Goal: Task Accomplishment & Management: Manage account settings

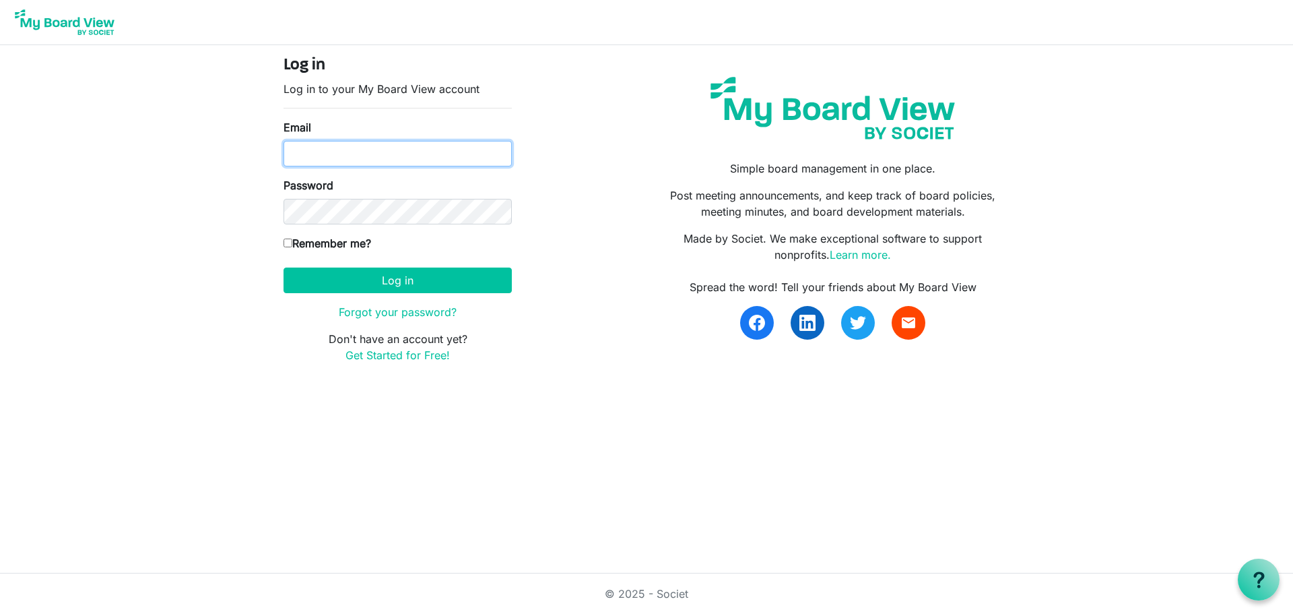
type input "christina@kcfoodaccess.org"
click at [352, 261] on form "Log in Log in to your My Board View account Email christina@kcfoodaccess.org Pa…" at bounding box center [398, 209] width 228 height 307
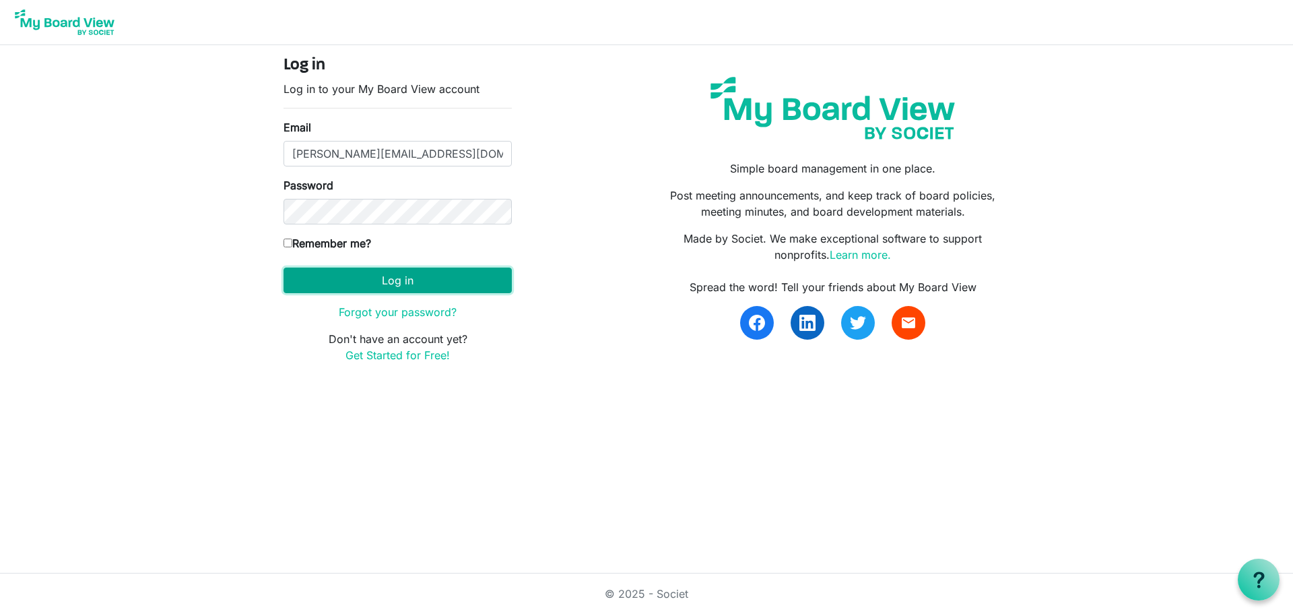
click at [353, 276] on button "Log in" at bounding box center [398, 280] width 228 height 26
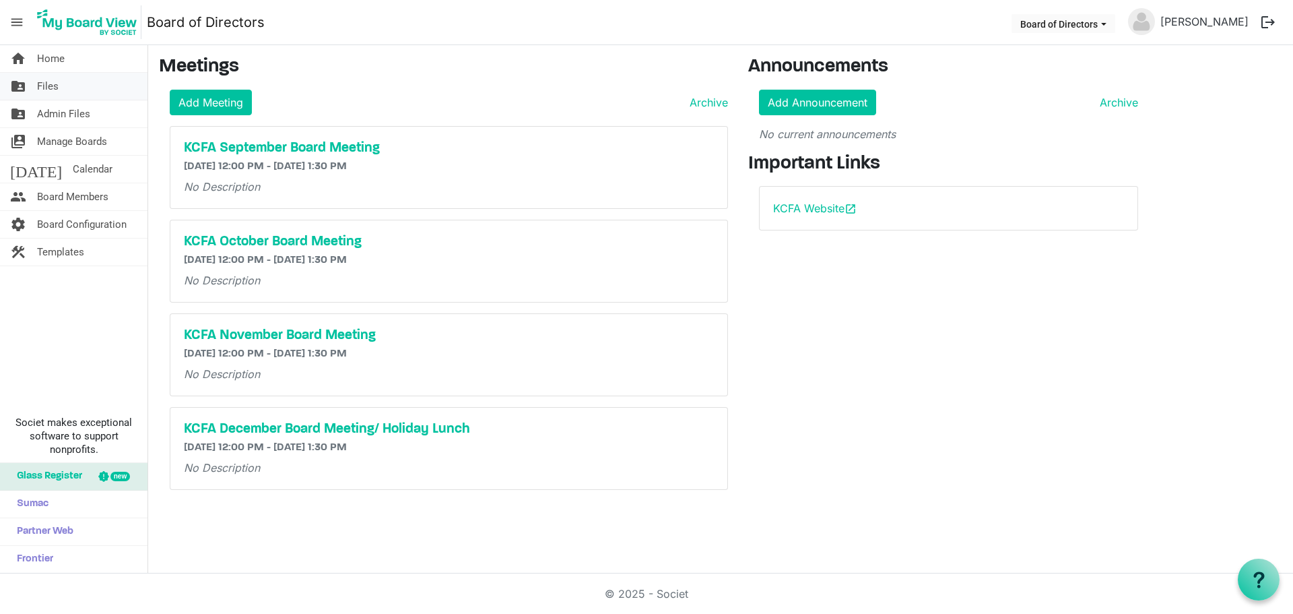
click at [51, 84] on span "Files" at bounding box center [48, 86] width 22 height 27
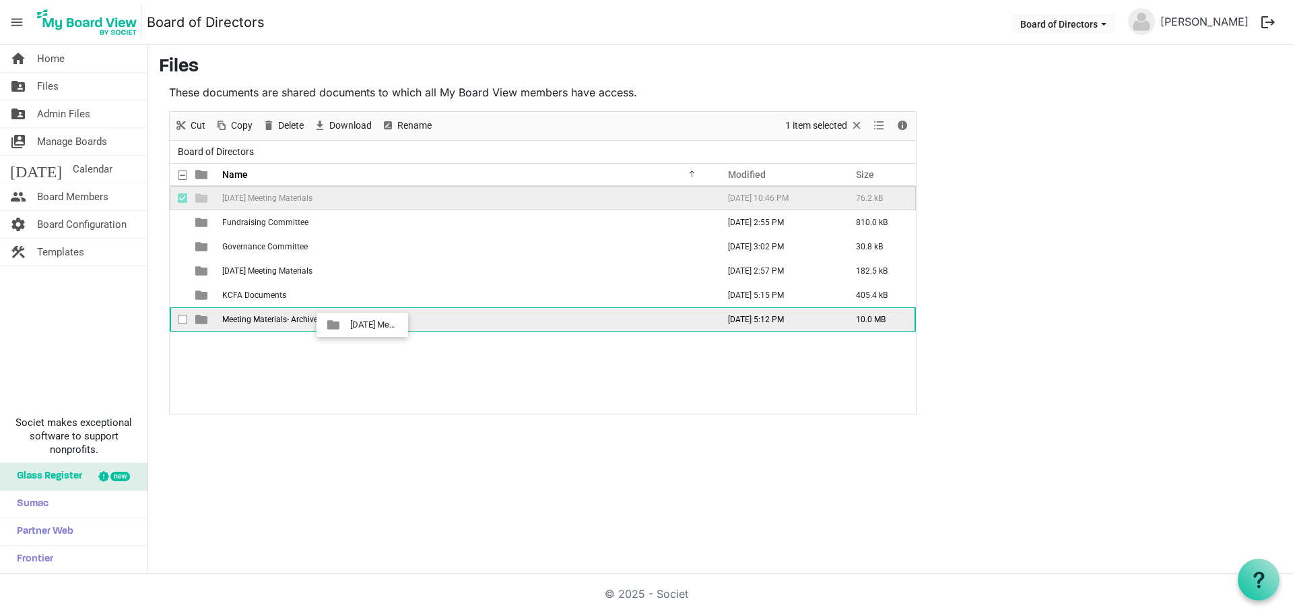
drag, startPoint x: 237, startPoint y: 198, endPoint x: 346, endPoint y: 325, distance: 167.1
click at [346, 325] on tbody "[DATE] Meeting Materials [DATE] 10:46 PM 76.2 kB Fundraising Committee [DATE] 2…" at bounding box center [543, 258] width 746 height 145
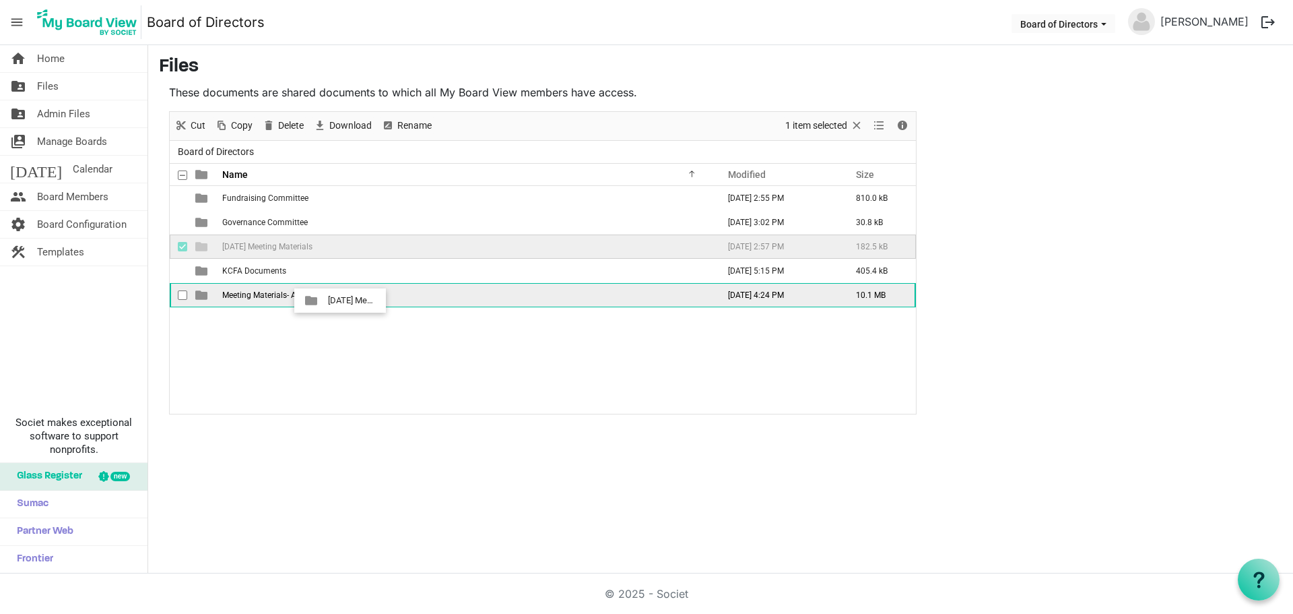
drag, startPoint x: 273, startPoint y: 250, endPoint x: 324, endPoint y: 300, distance: 71.4
click at [324, 300] on tbody "Fundraising Committee January 28, 2025 2:55 PM 810.0 kB Governance Committee Ja…" at bounding box center [543, 246] width 746 height 121
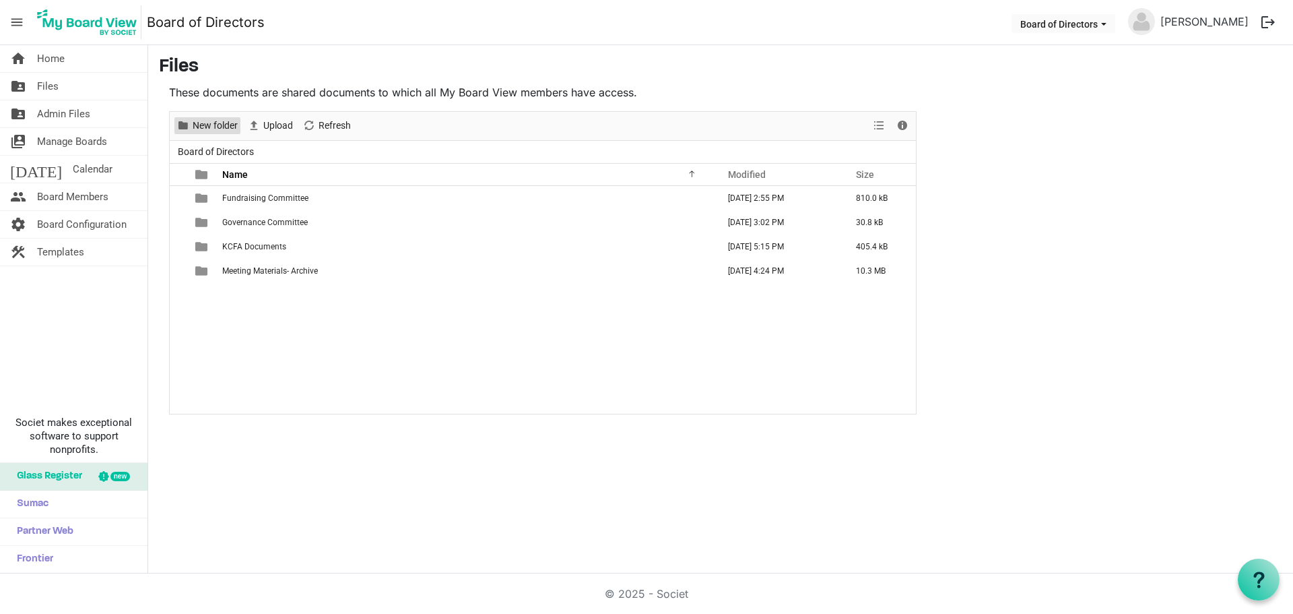
click at [205, 119] on span "New folder" at bounding box center [215, 125] width 48 height 17
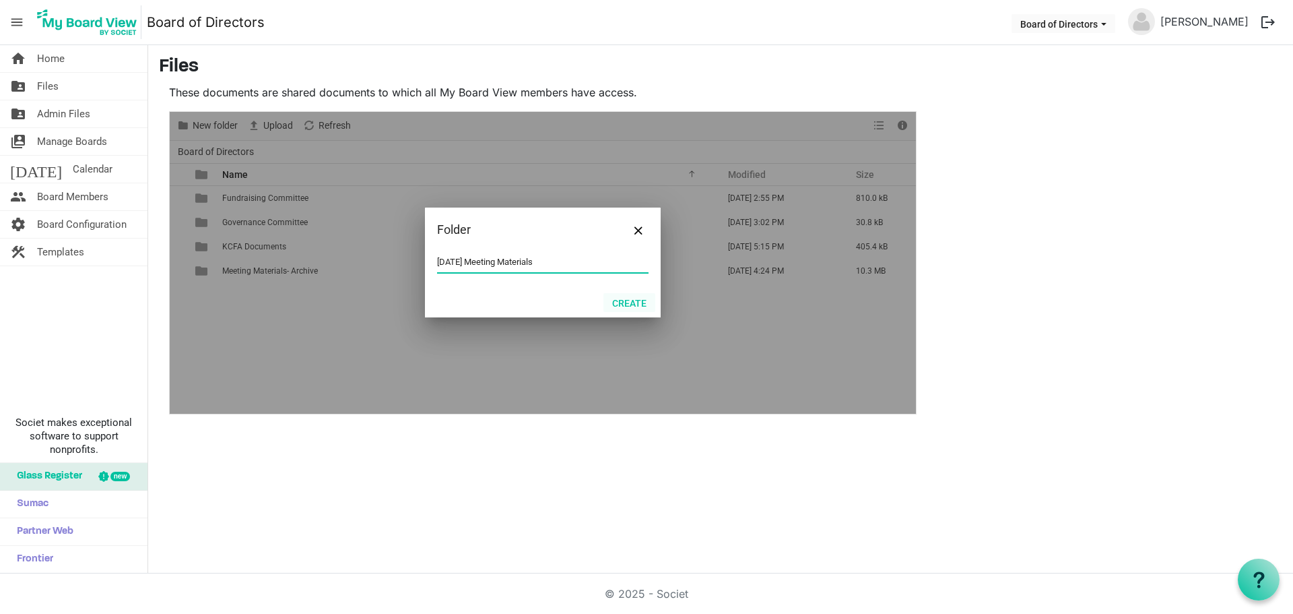
type input "September 2025 Meeting Materials"
click at [635, 300] on button "Create" at bounding box center [629, 302] width 52 height 19
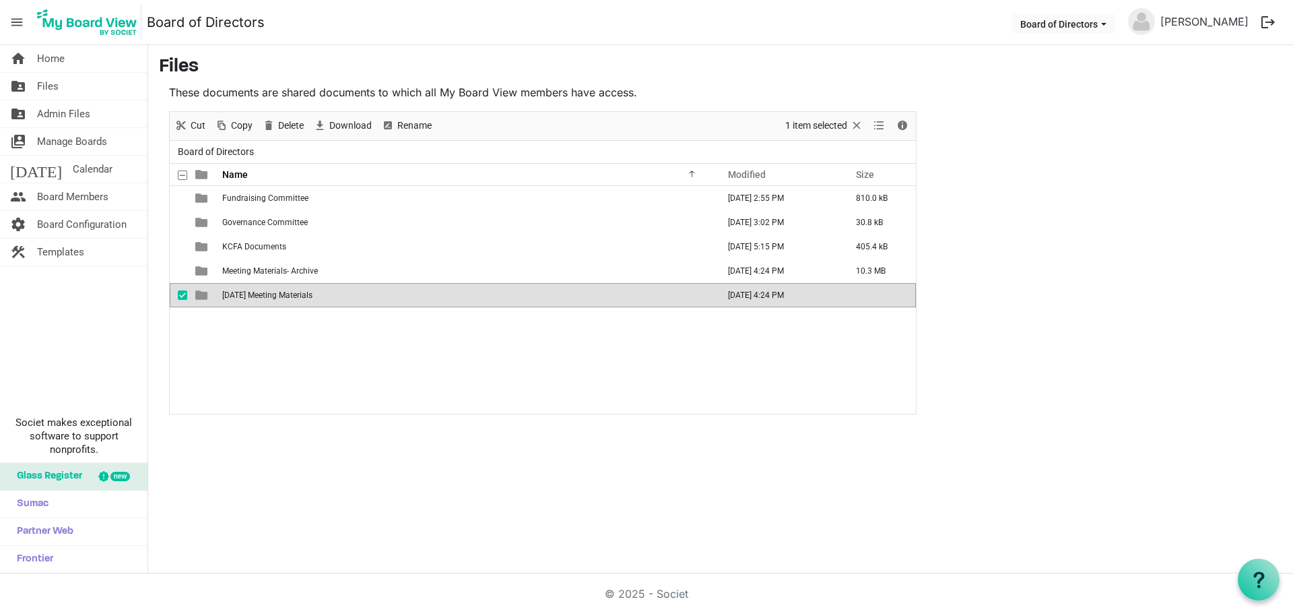
drag, startPoint x: 300, startPoint y: 337, endPoint x: 306, endPoint y: 322, distance: 16.9
click at [300, 337] on div "Fundraising Committee January 28, 2025 2:55 PM 810.0 kB Governance Committee Ja…" at bounding box center [543, 300] width 746 height 228
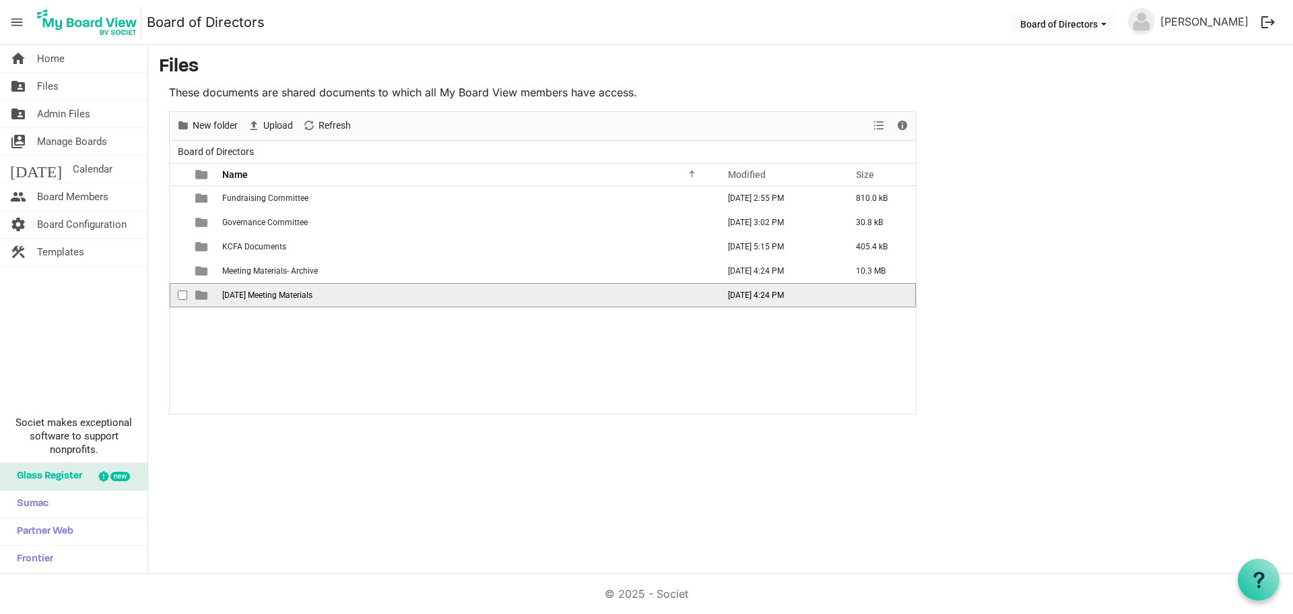
click at [298, 299] on span "September 2025 Meeting Materials" at bounding box center [267, 294] width 90 height 9
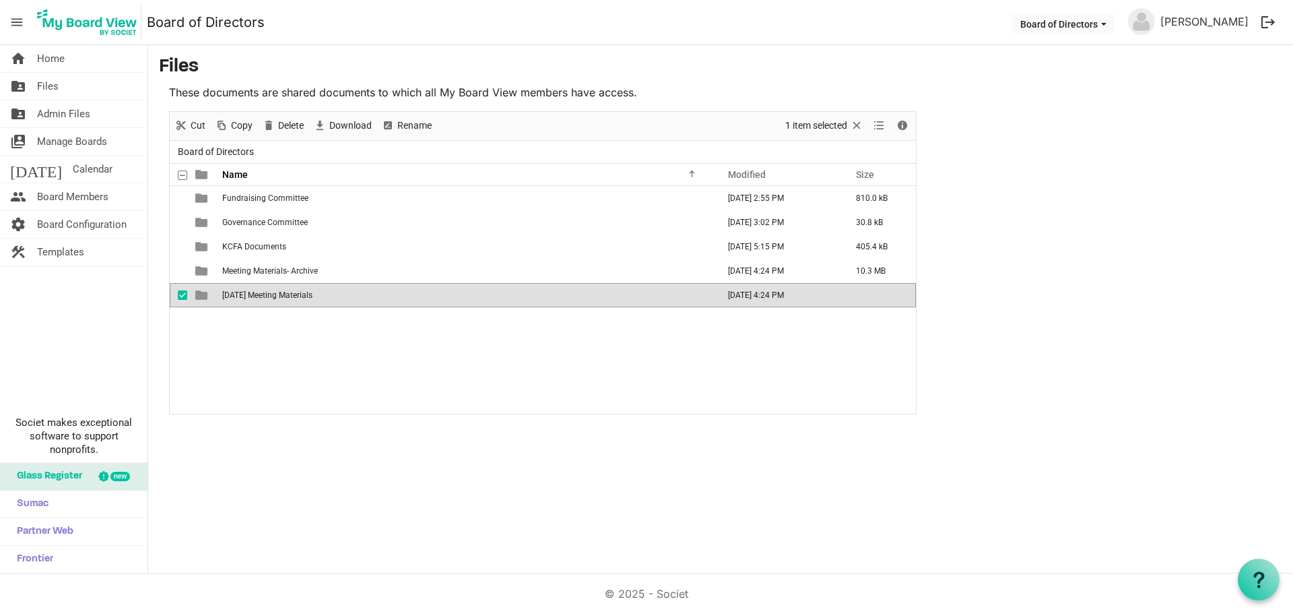
click at [298, 299] on span "September 2025 Meeting Materials" at bounding box center [267, 294] width 90 height 9
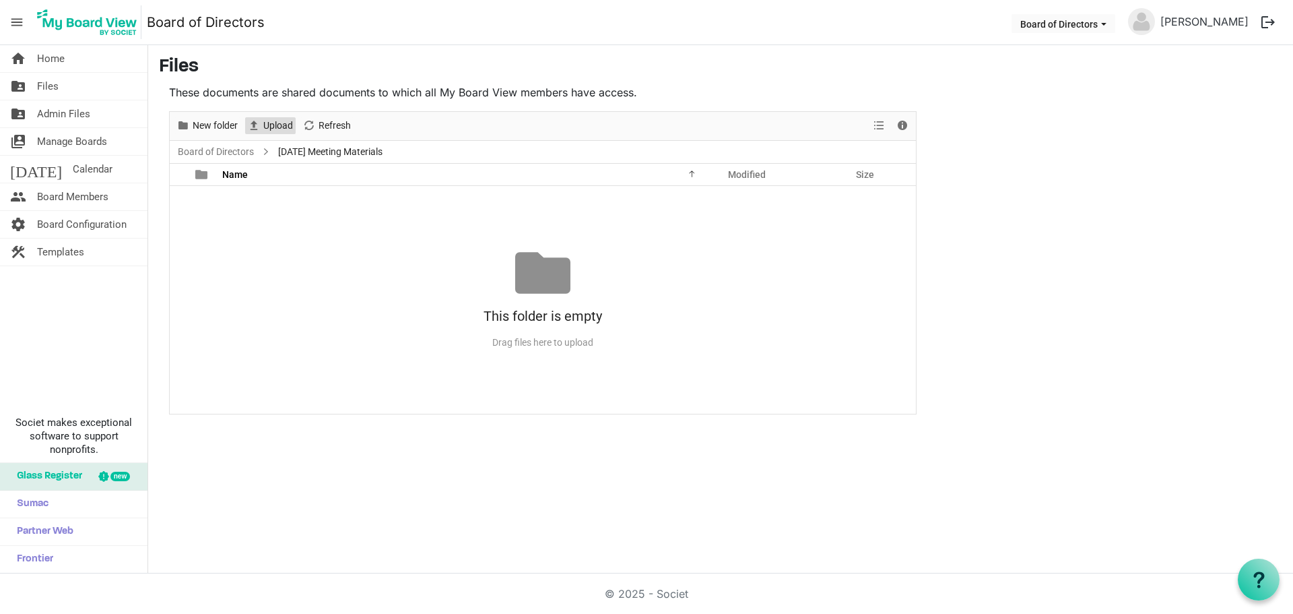
click at [251, 124] on span "Upload" at bounding box center [254, 125] width 16 height 17
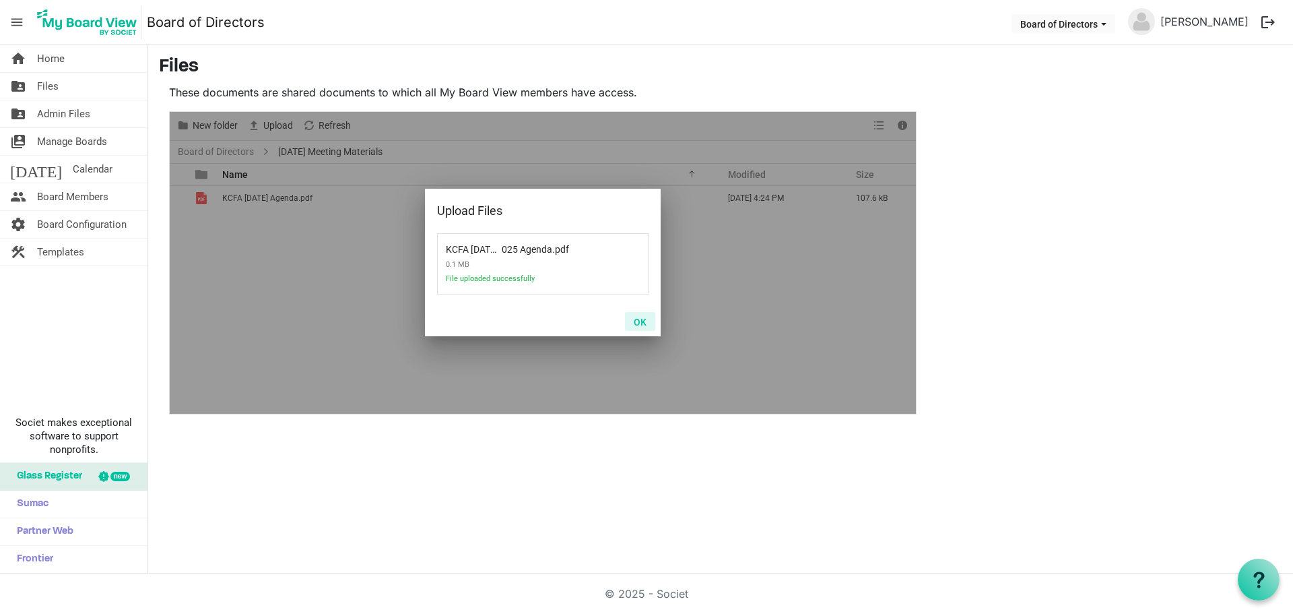
click at [639, 324] on button "OK" at bounding box center [640, 321] width 30 height 19
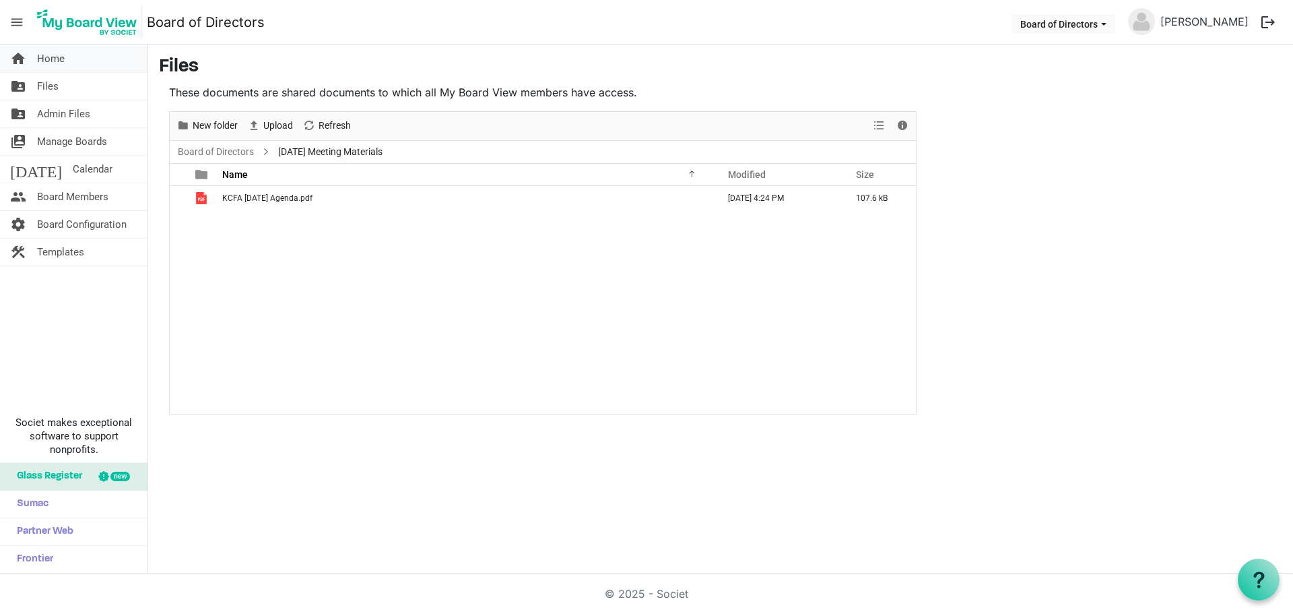
click at [94, 55] on link "home Home" at bounding box center [73, 58] width 147 height 27
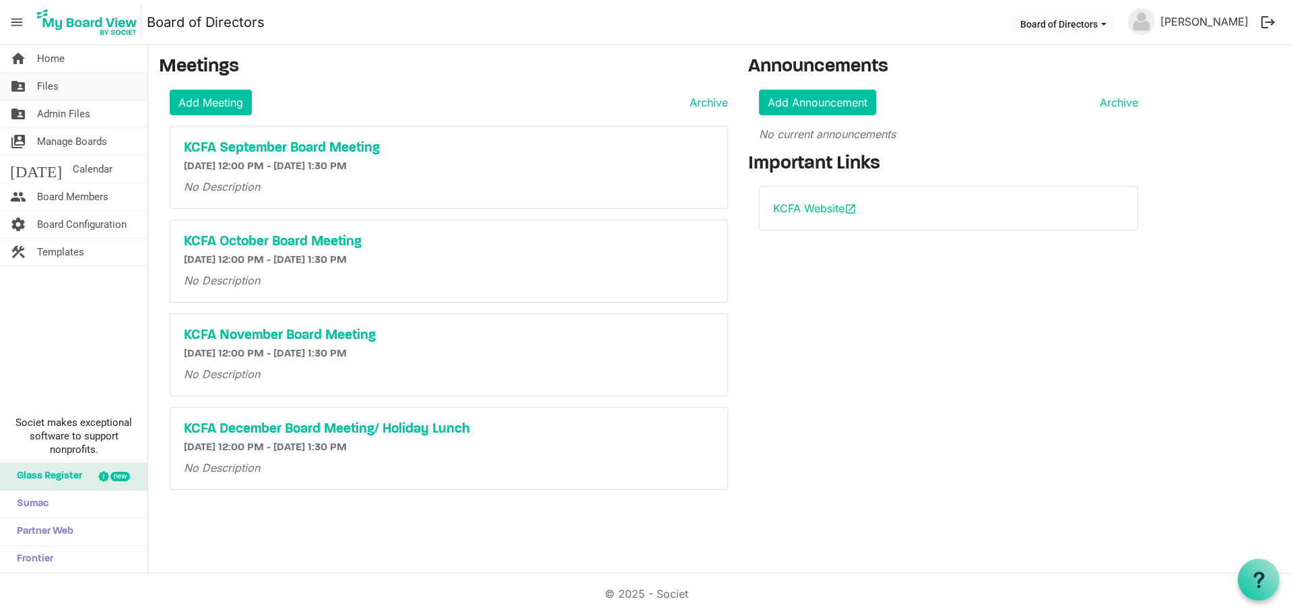
click at [44, 90] on span "Files" at bounding box center [48, 86] width 22 height 27
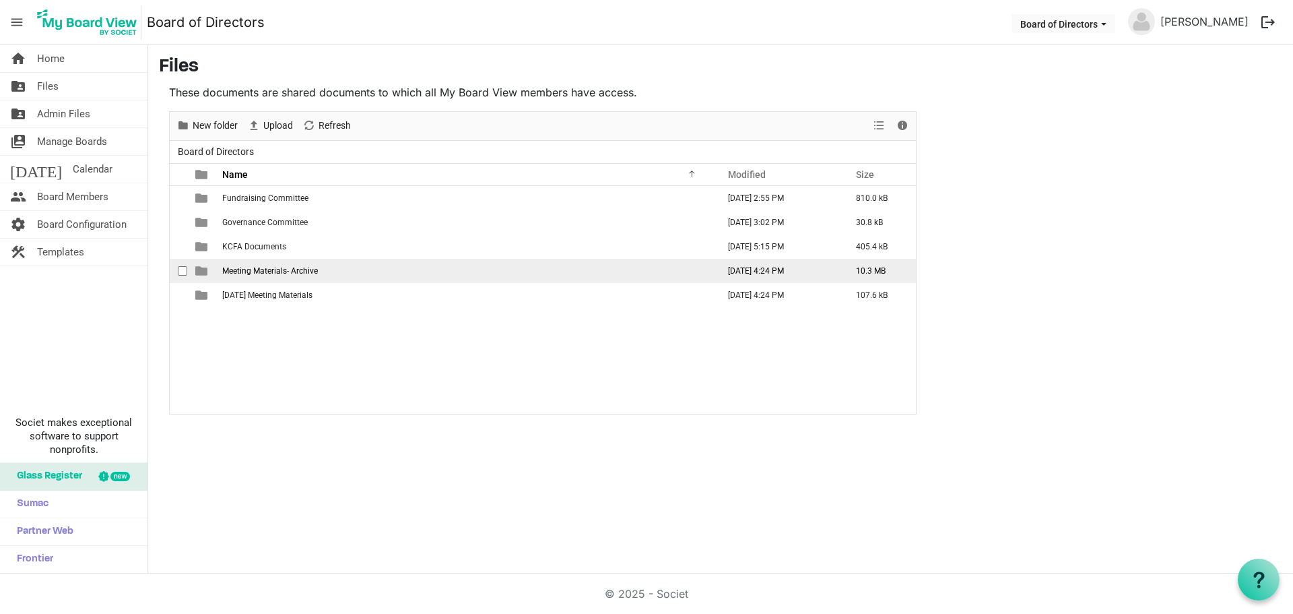
click at [283, 271] on span "Meeting Materials- Archive" at bounding box center [270, 270] width 96 height 9
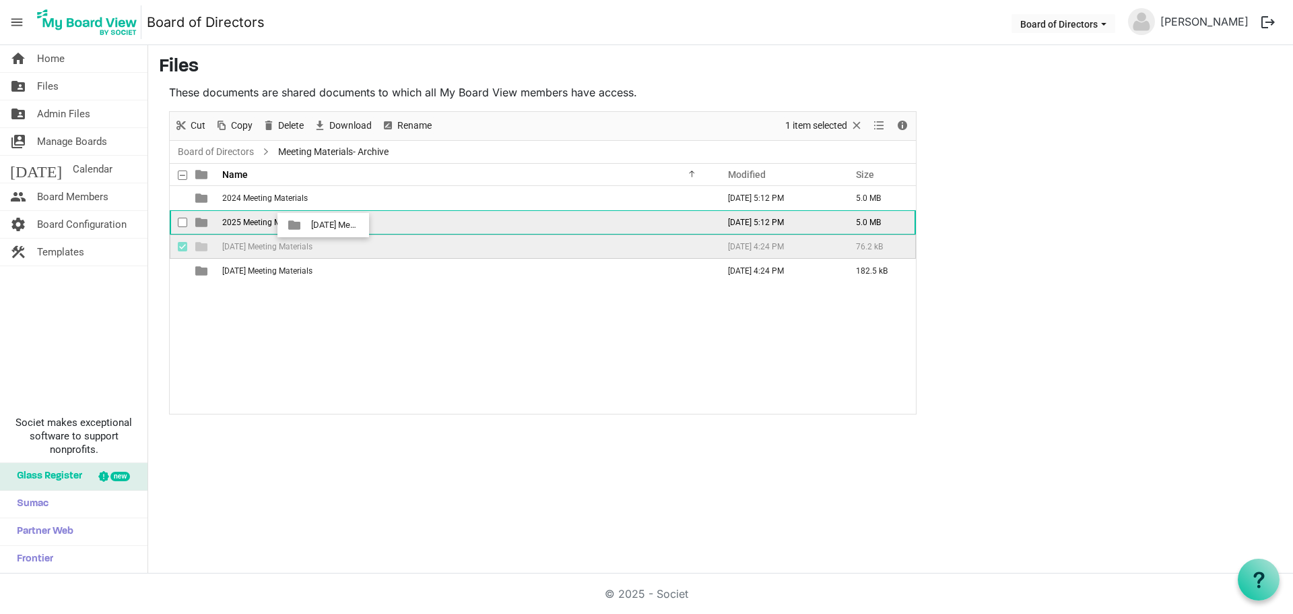
drag, startPoint x: 262, startPoint y: 247, endPoint x: 307, endPoint y: 225, distance: 50.3
click at [307, 225] on tbody "2024 Meeting Materials June 20, 2025 5:12 PM 5.0 MB 2025 Meeting Materials June…" at bounding box center [543, 234] width 746 height 97
drag, startPoint x: 255, startPoint y: 255, endPoint x: 311, endPoint y: 224, distance: 64.2
click at [311, 224] on tbody "2024 Meeting Materials June 20, 2025 5:12 PM 5.0 MB 2025 Meeting Materials Sept…" at bounding box center [543, 222] width 746 height 73
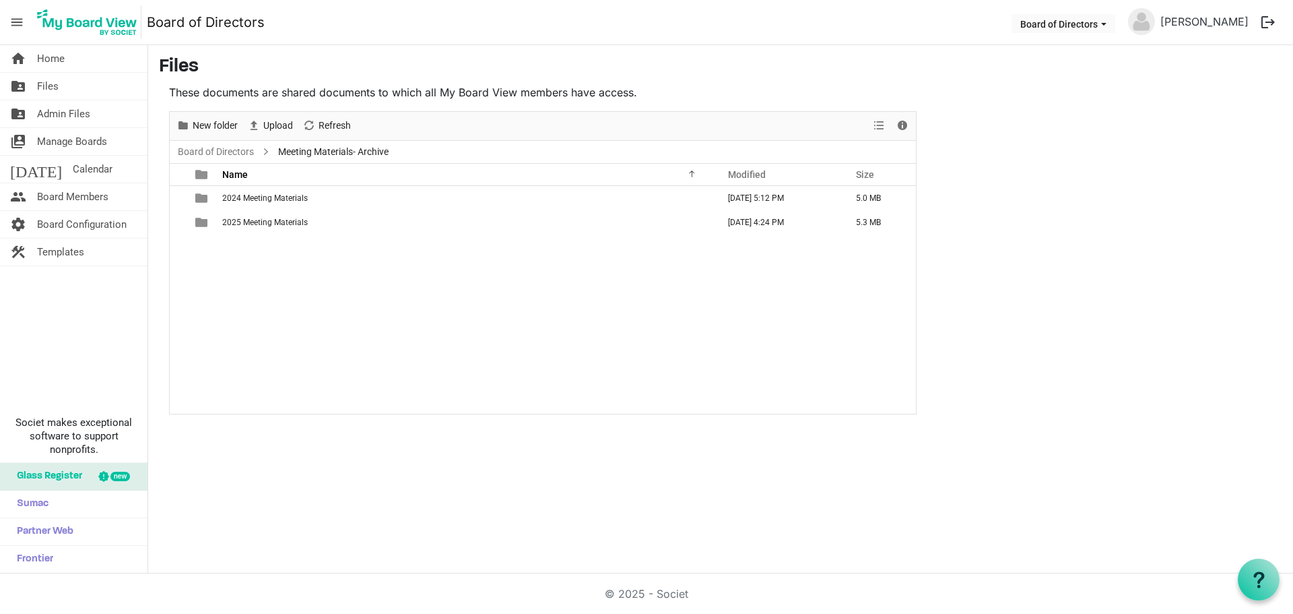
click at [292, 226] on span "2025 Meeting Materials" at bounding box center [265, 222] width 86 height 9
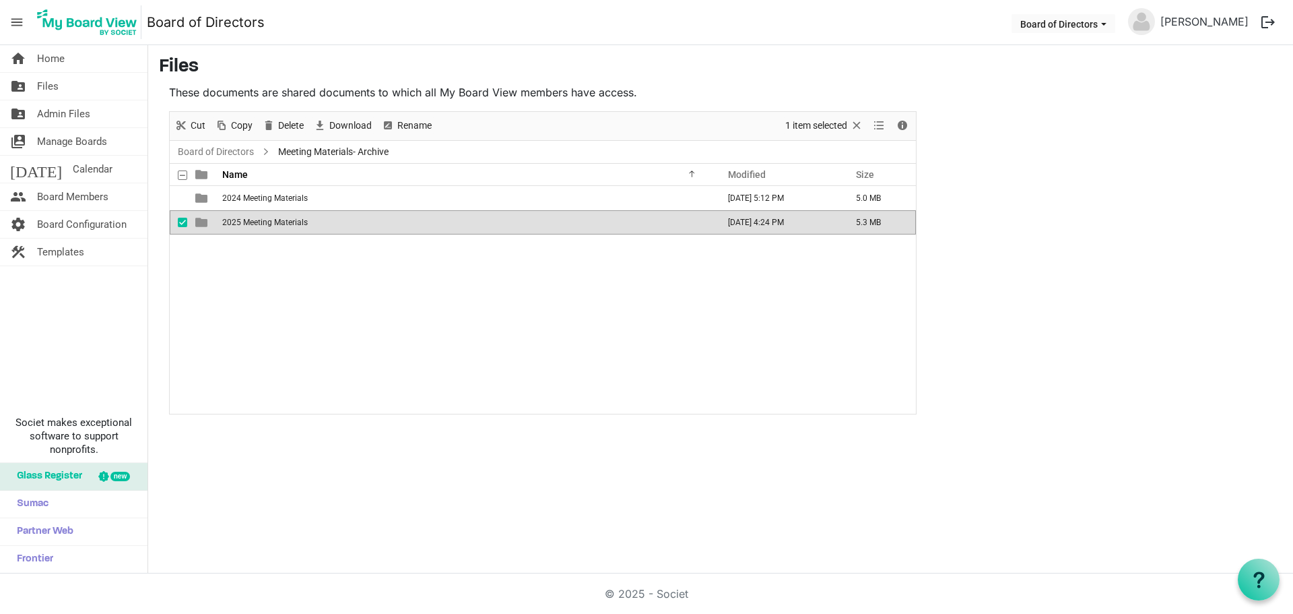
click at [292, 226] on span "2025 Meeting Materials" at bounding box center [265, 222] width 86 height 9
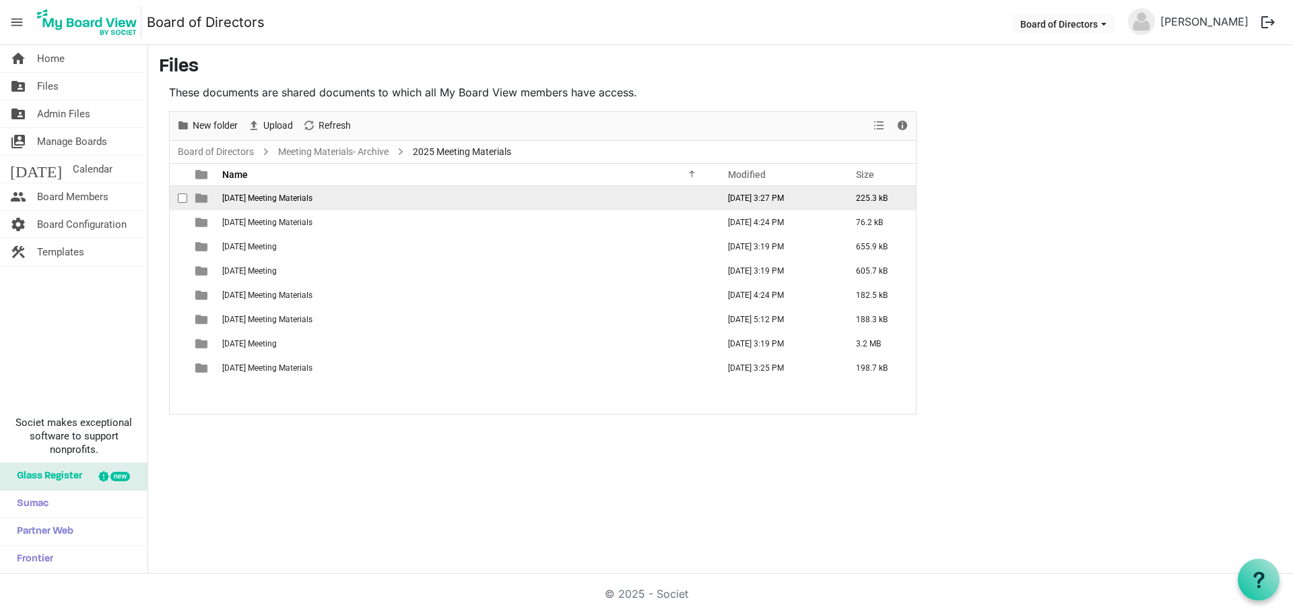
click at [298, 201] on span "April 2025 Meeting Materials" at bounding box center [267, 197] width 90 height 9
click at [297, 200] on span "April 2025 Meeting Materials" at bounding box center [267, 197] width 90 height 9
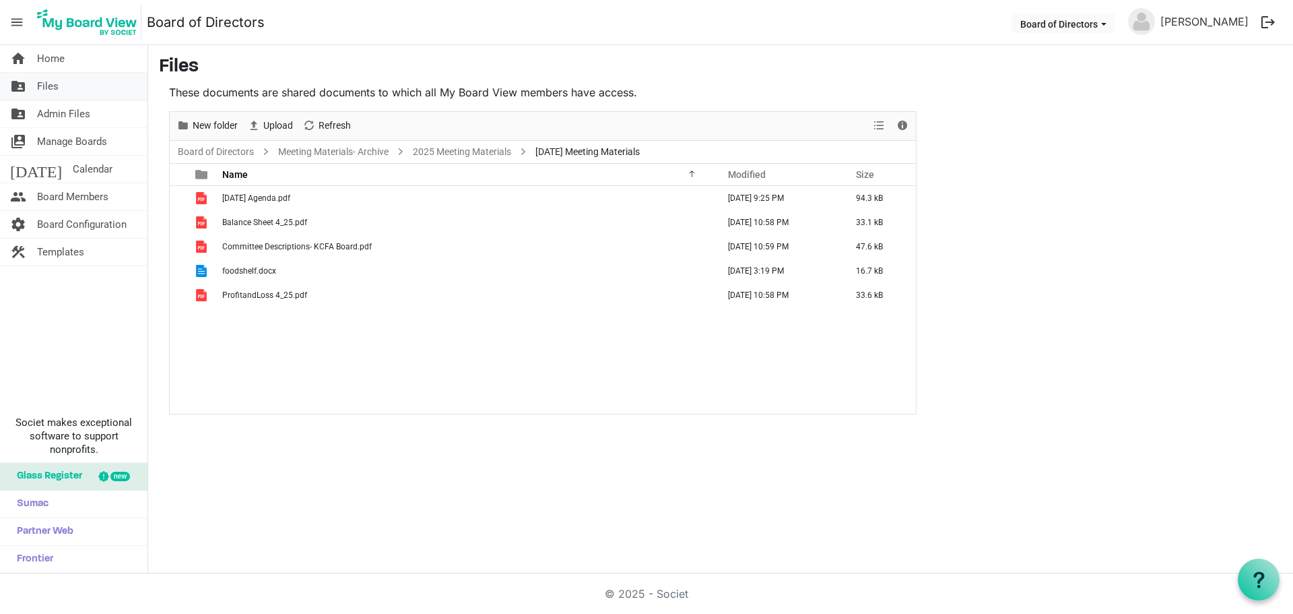
click at [42, 84] on span "Files" at bounding box center [48, 86] width 22 height 27
click at [50, 59] on span "Home" at bounding box center [51, 58] width 28 height 27
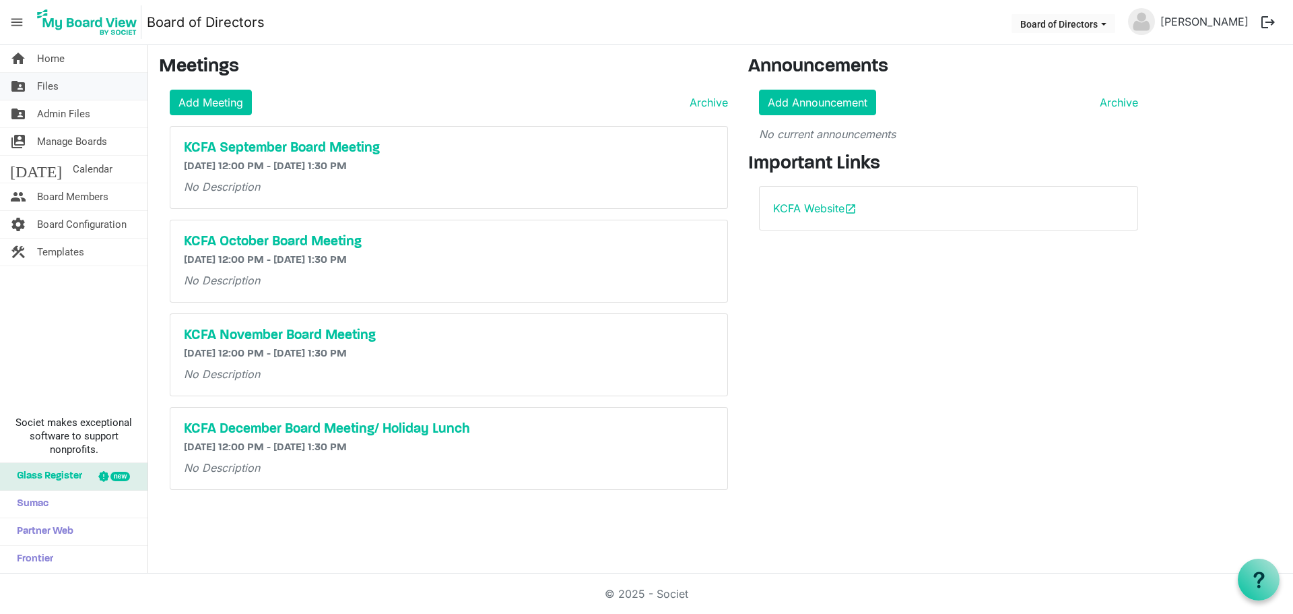
click at [59, 89] on link "folder_shared Files" at bounding box center [73, 86] width 147 height 27
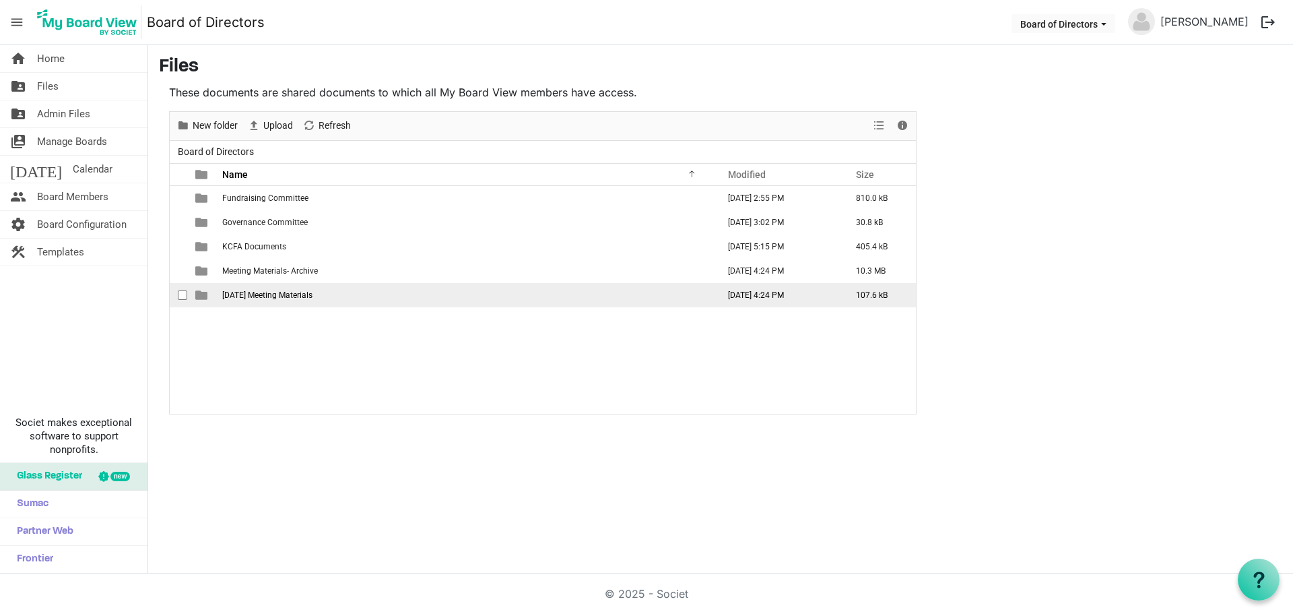
click at [276, 297] on span "[DATE] Meeting Materials" at bounding box center [267, 294] width 90 height 9
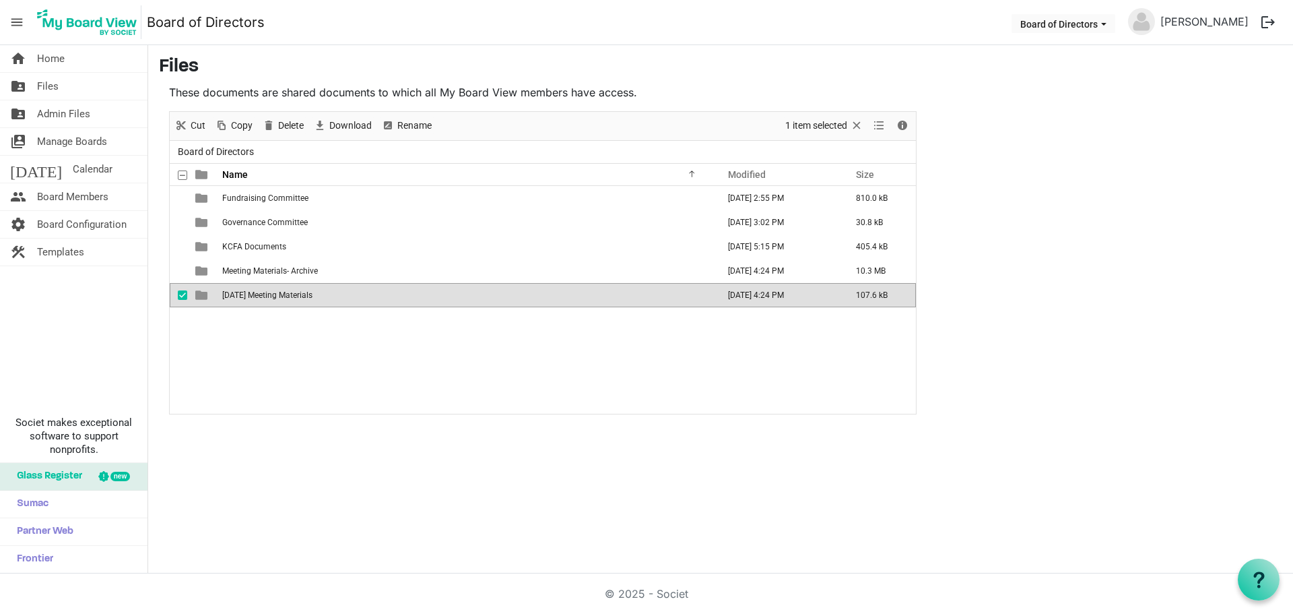
click at [277, 297] on span "[DATE] Meeting Materials" at bounding box center [267, 294] width 90 height 9
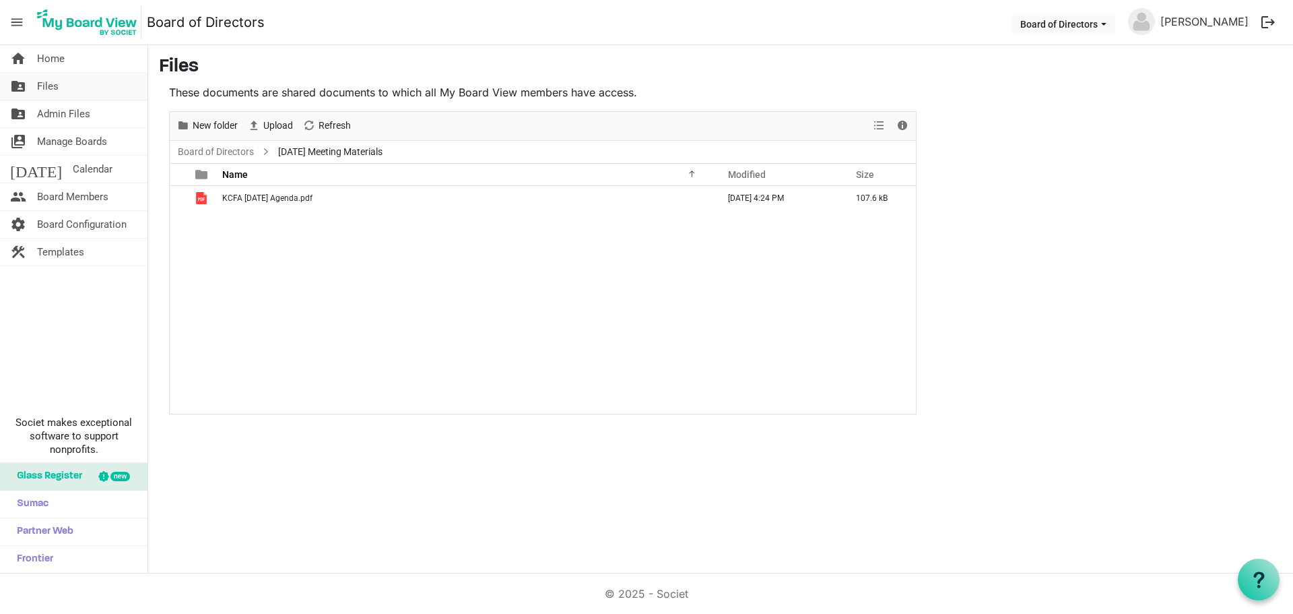
click at [57, 87] on span "Files" at bounding box center [48, 86] width 22 height 27
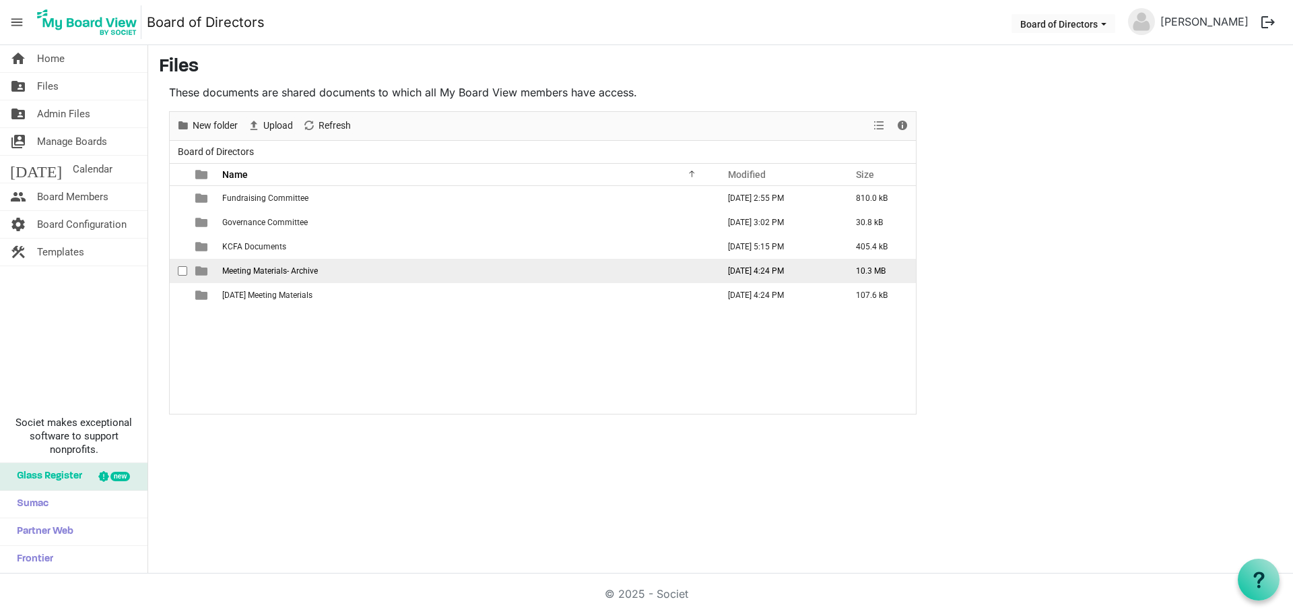
click at [264, 271] on span "Meeting Materials- Archive" at bounding box center [270, 270] width 96 height 9
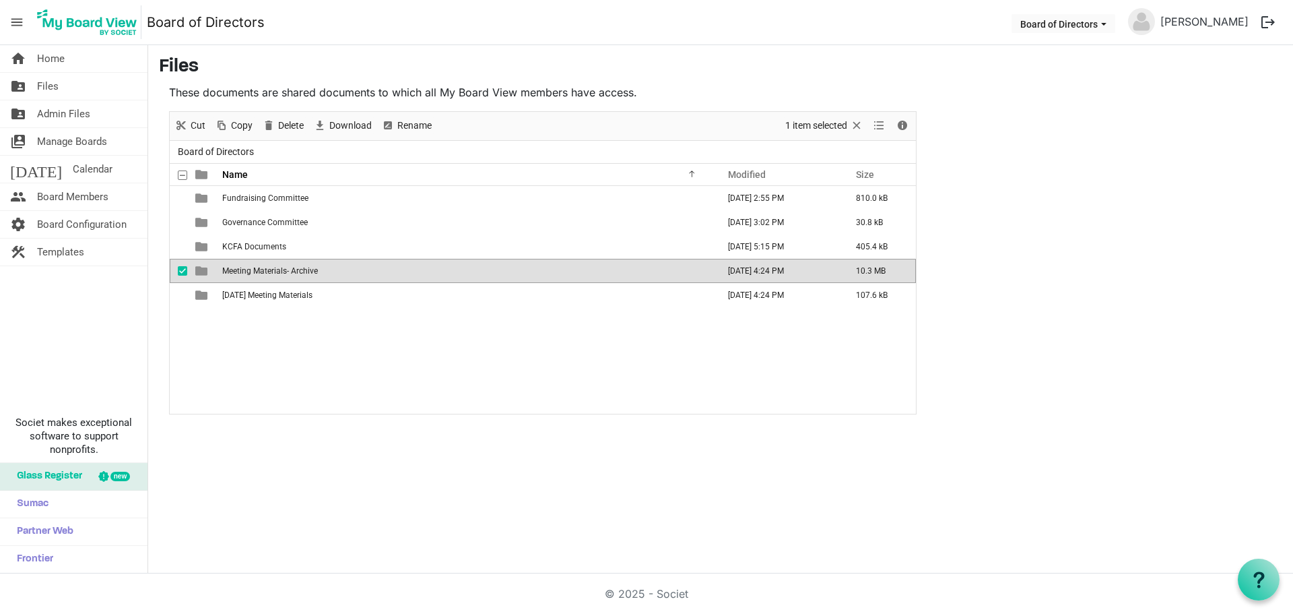
click at [264, 271] on span "Meeting Materials- Archive" at bounding box center [270, 270] width 96 height 9
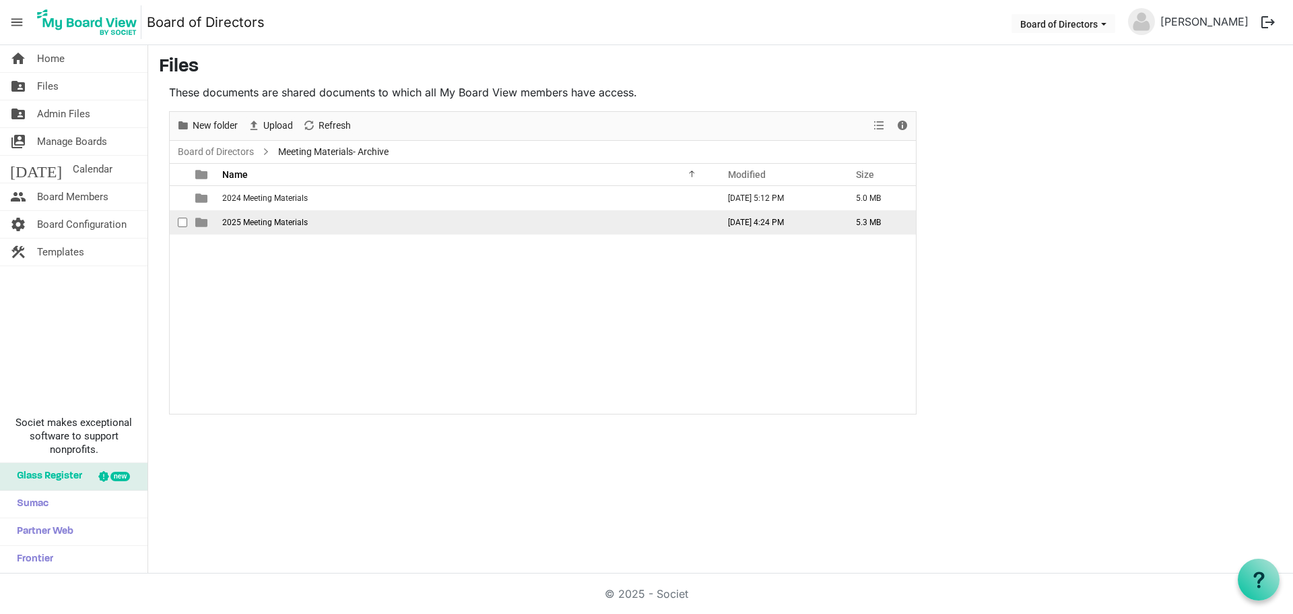
click at [285, 216] on td "2025 Meeting Materials" at bounding box center [466, 222] width 496 height 24
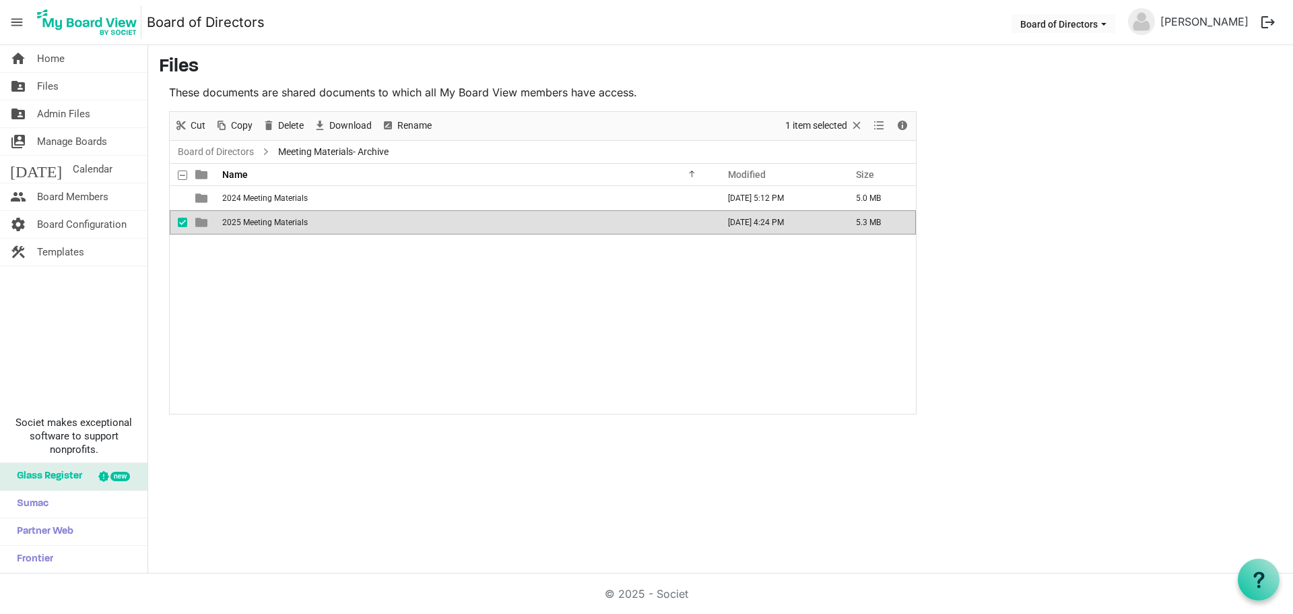
click at [285, 216] on td "2025 Meeting Materials" at bounding box center [466, 222] width 496 height 24
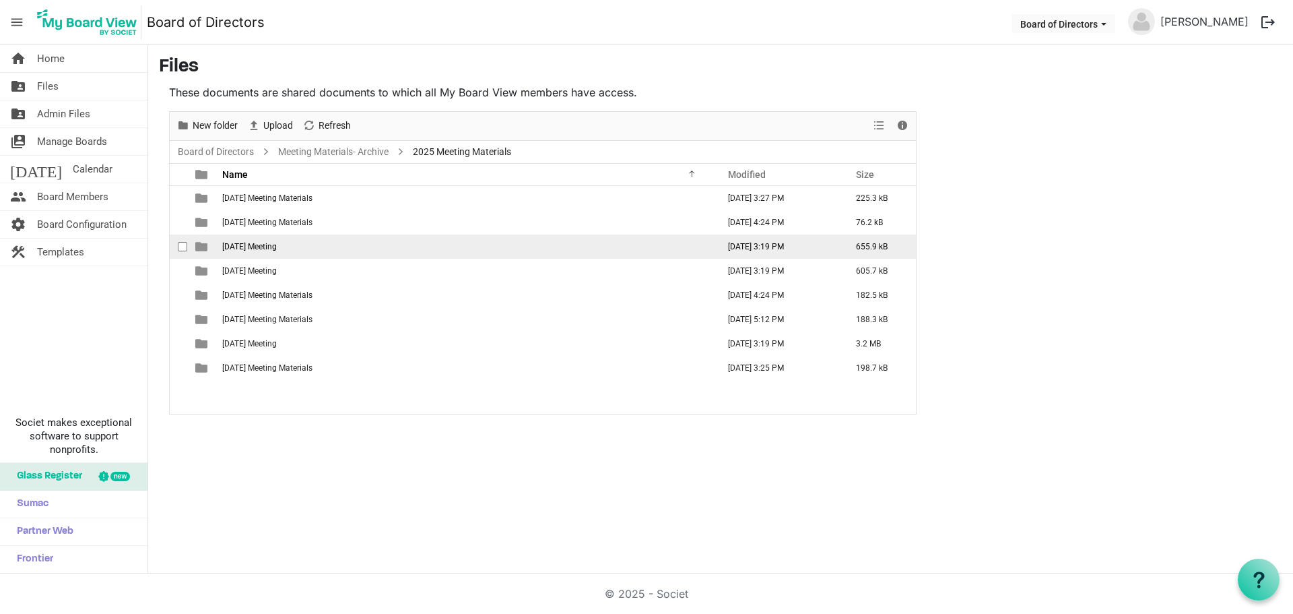
click at [267, 252] on td "February 2025 Meeting" at bounding box center [466, 246] width 496 height 24
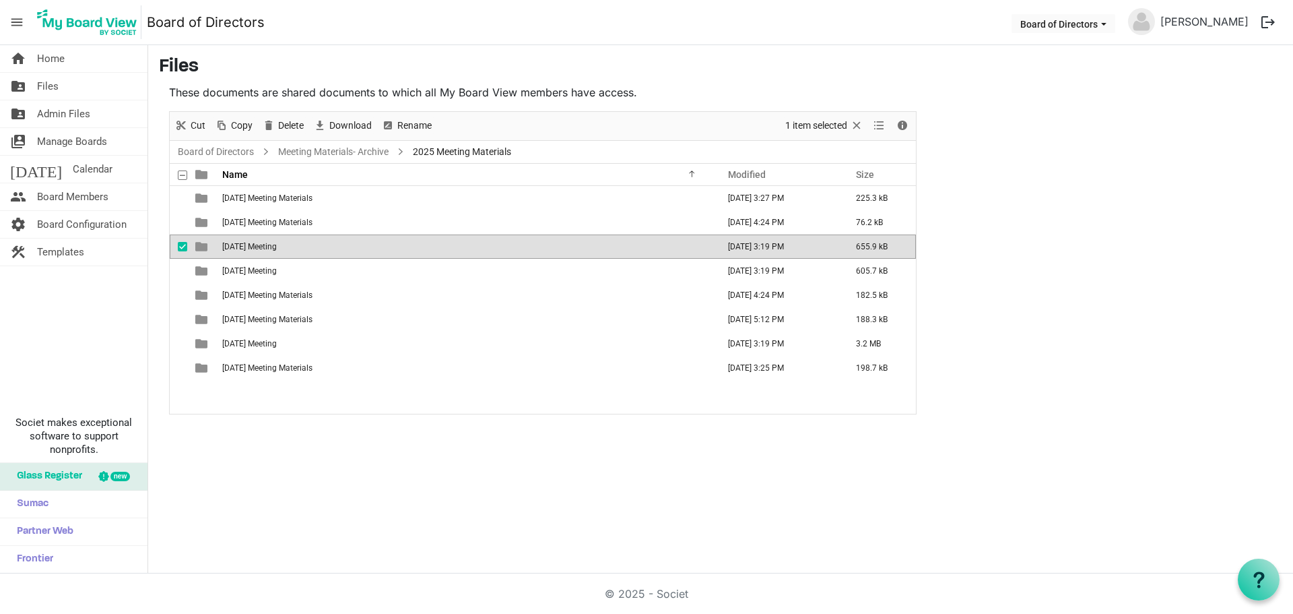
click at [267, 252] on td "February 2025 Meeting" at bounding box center [466, 246] width 496 height 24
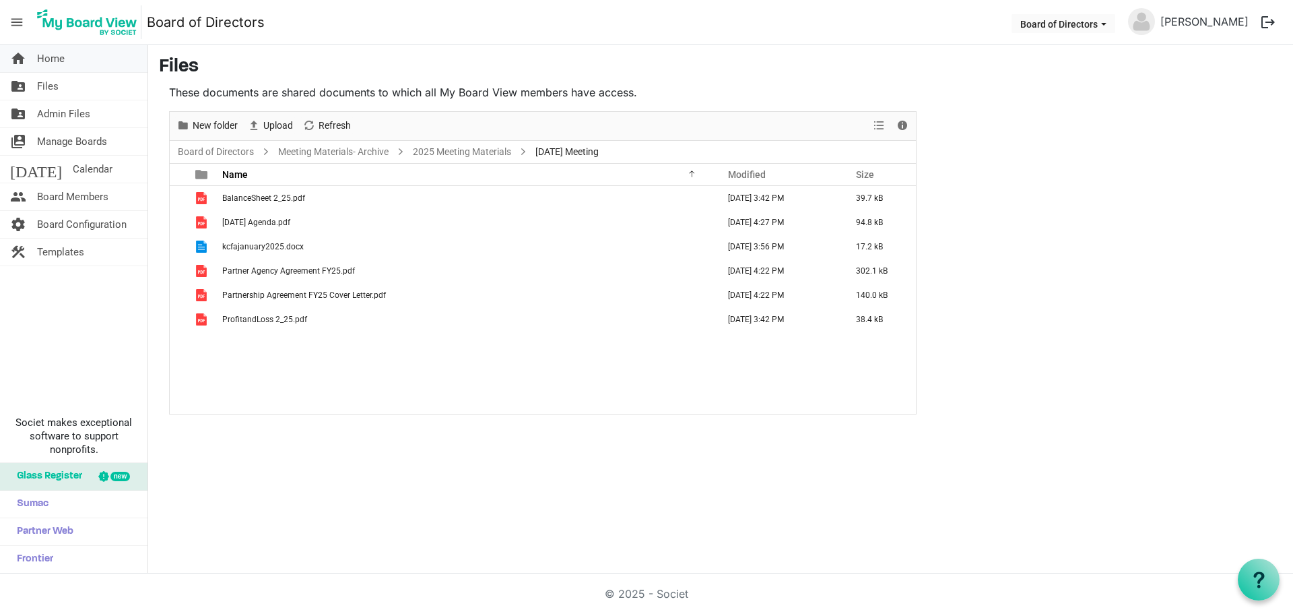
click at [67, 65] on link "home Home" at bounding box center [73, 58] width 147 height 27
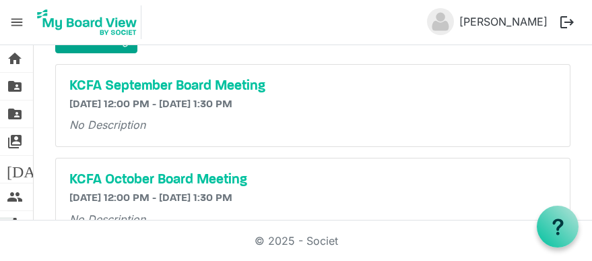
scroll to position [135, 0]
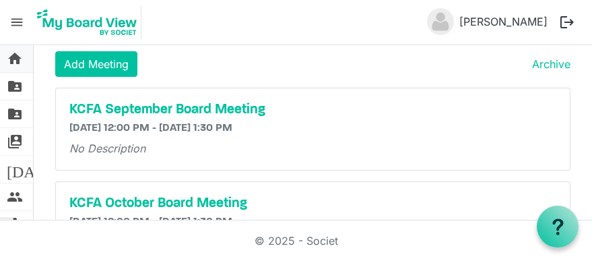
click at [20, 57] on span "home" at bounding box center [15, 58] width 16 height 27
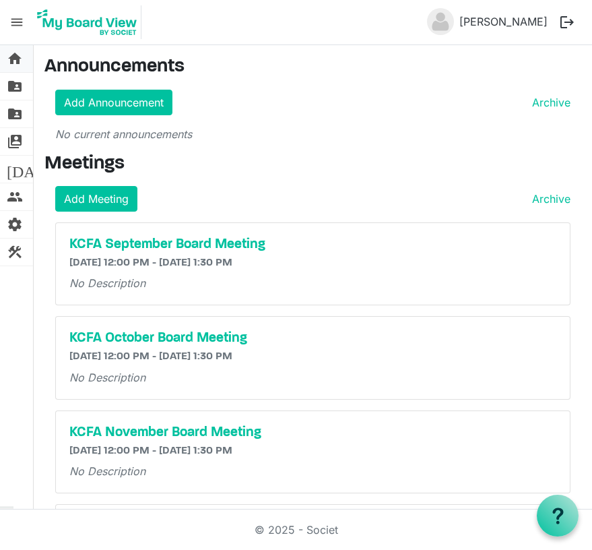
click at [15, 57] on span "home" at bounding box center [15, 58] width 16 height 27
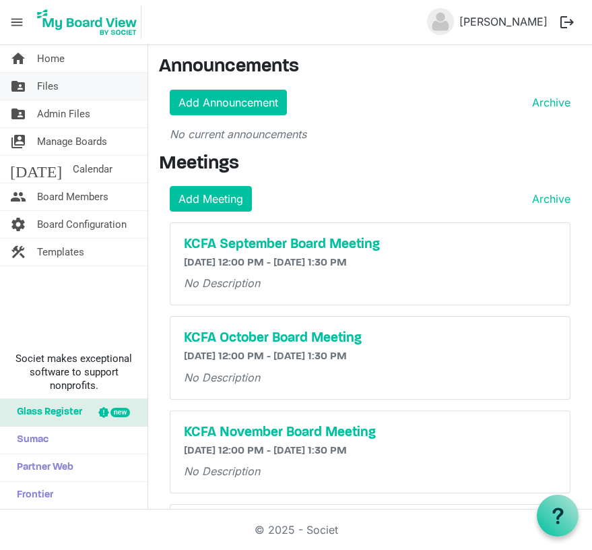
click at [32, 88] on link "folder_shared Files" at bounding box center [73, 86] width 147 height 27
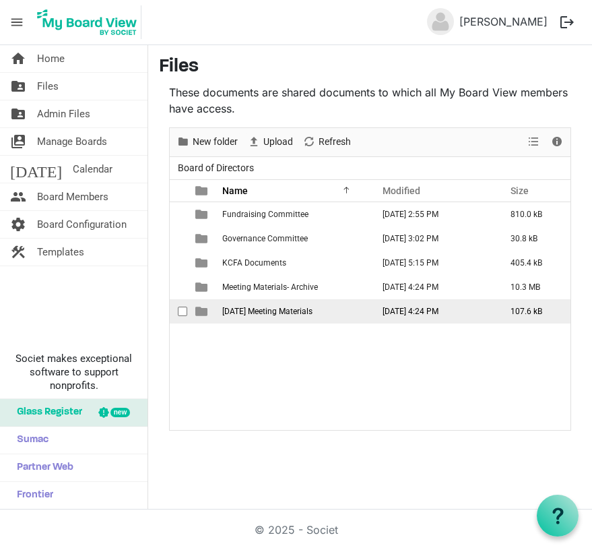
click at [269, 312] on span "September 2025 Meeting Materials" at bounding box center [267, 310] width 90 height 9
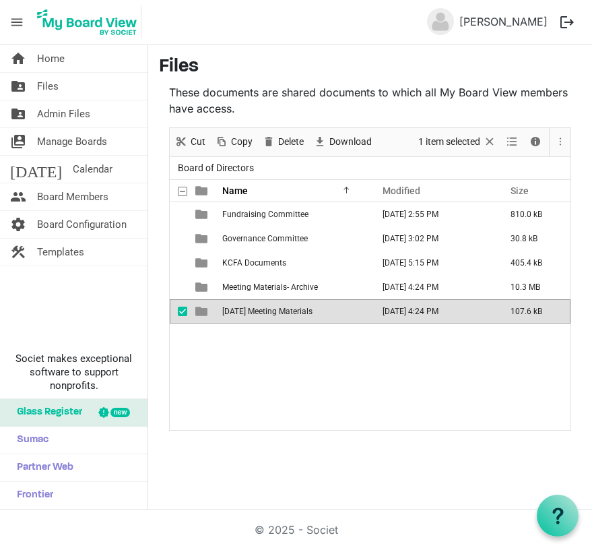
click at [265, 310] on span "September 2025 Meeting Materials" at bounding box center [267, 310] width 90 height 9
click at [265, 310] on span "[DATE] Meeting Materials" at bounding box center [267, 310] width 90 height 9
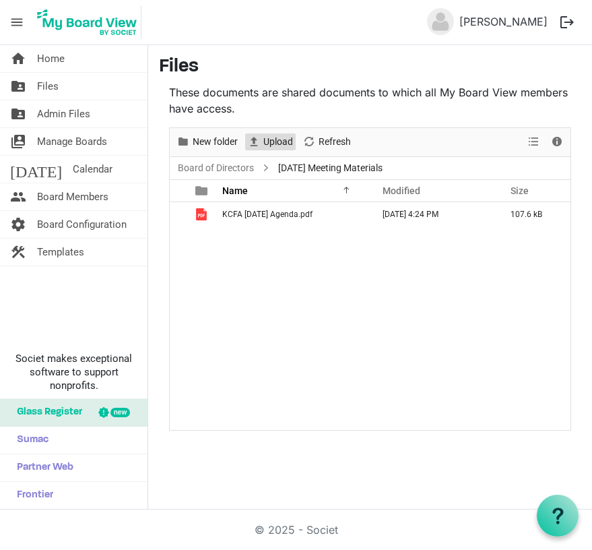
click at [274, 135] on span "Upload" at bounding box center [278, 141] width 32 height 17
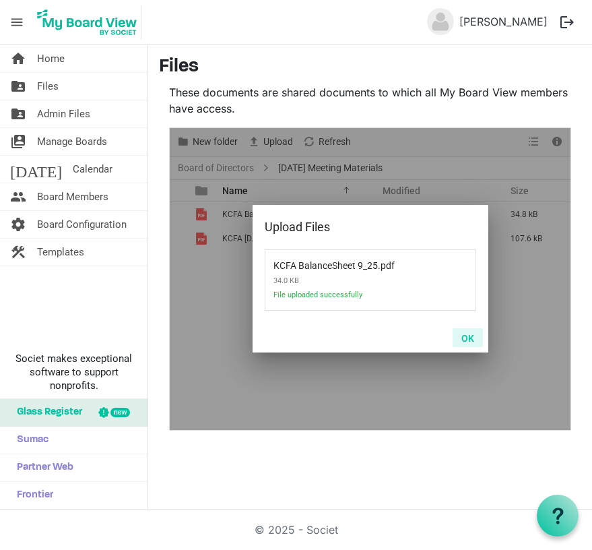
drag, startPoint x: 467, startPoint y: 335, endPoint x: 306, endPoint y: 307, distance: 163.4
click at [467, 335] on button "OK" at bounding box center [468, 337] width 30 height 19
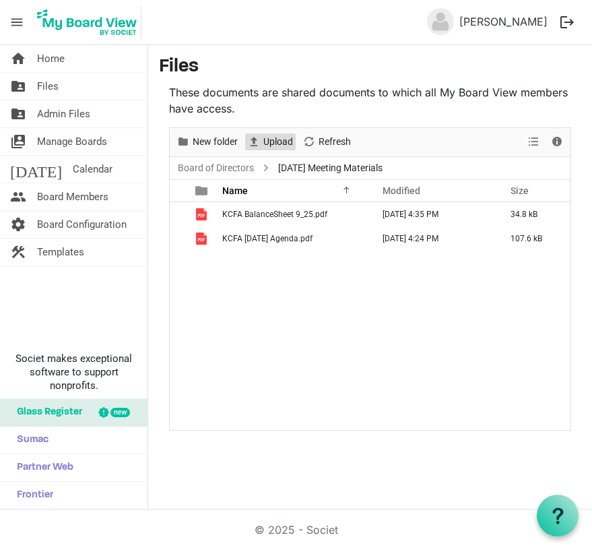
click at [271, 141] on span "Upload" at bounding box center [278, 141] width 32 height 17
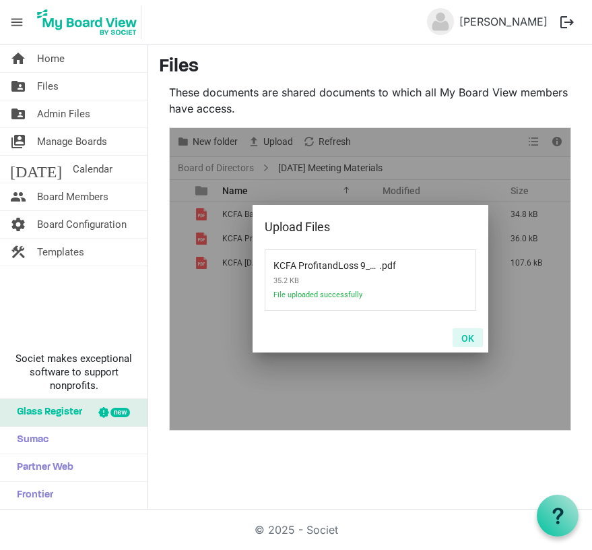
click at [473, 338] on button "OK" at bounding box center [468, 337] width 30 height 19
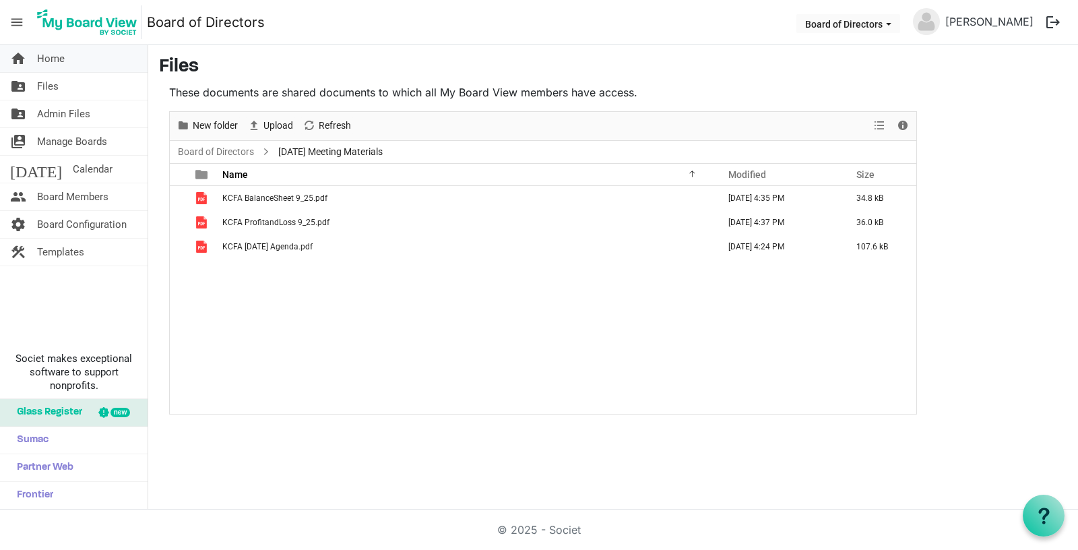
click at [45, 55] on span "Home" at bounding box center [51, 58] width 28 height 27
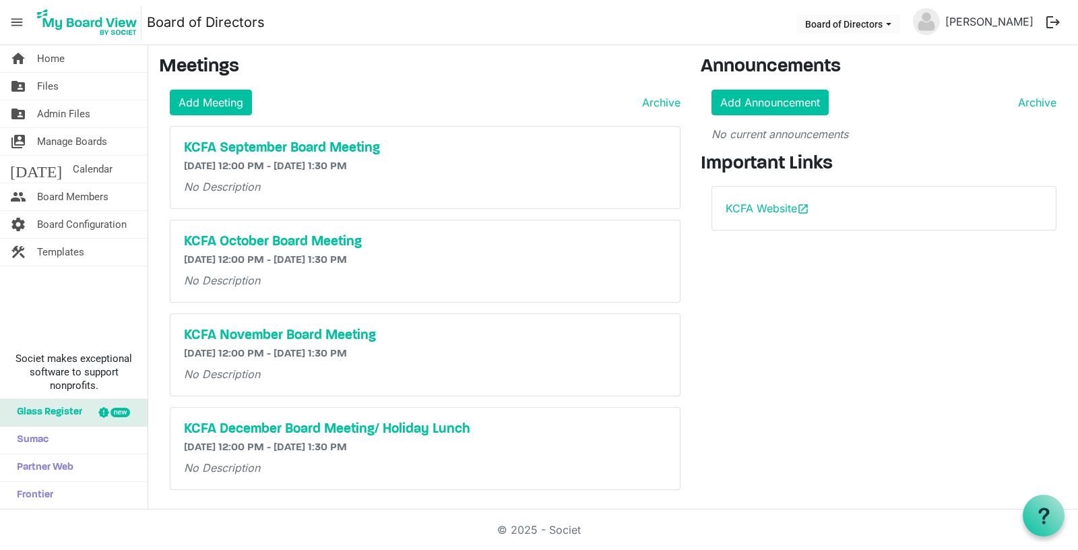
drag, startPoint x: 321, startPoint y: 151, endPoint x: 314, endPoint y: 159, distance: 10.5
click at [320, 151] on h5 "KCFA September Board Meeting" at bounding box center [425, 148] width 482 height 16
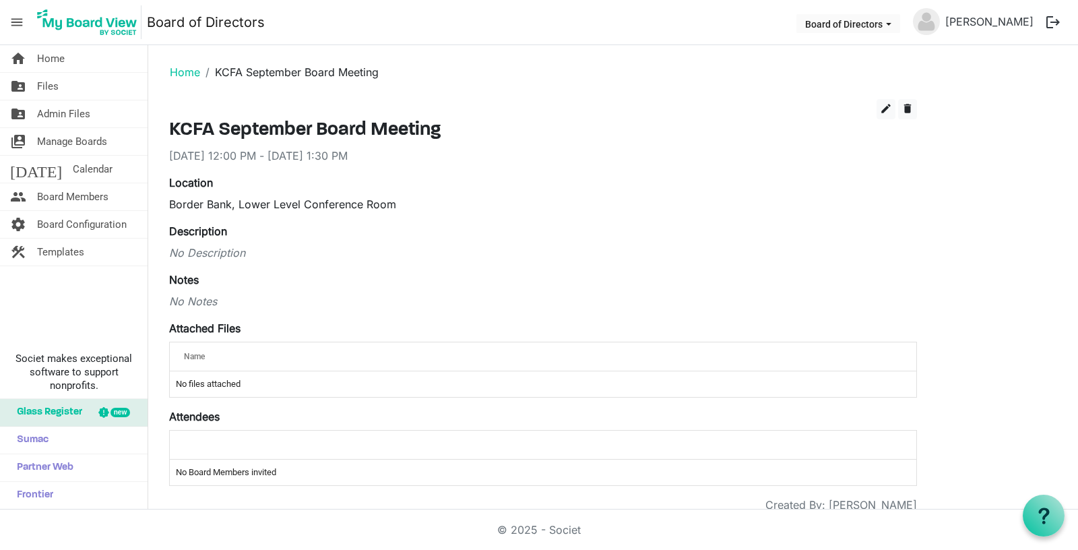
scroll to position [30, 0]
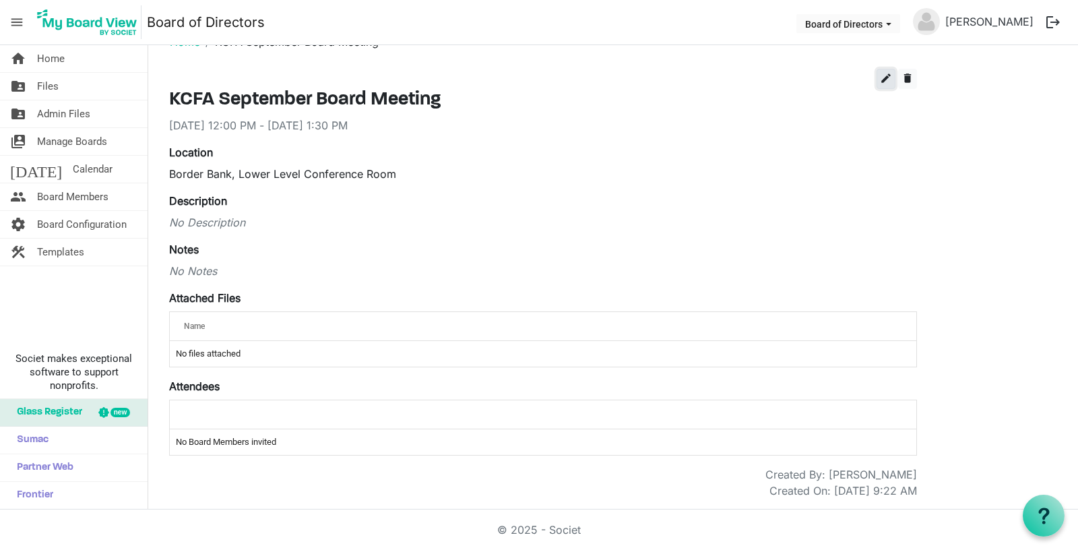
click at [886, 79] on span "edit" at bounding box center [886, 78] width 12 height 12
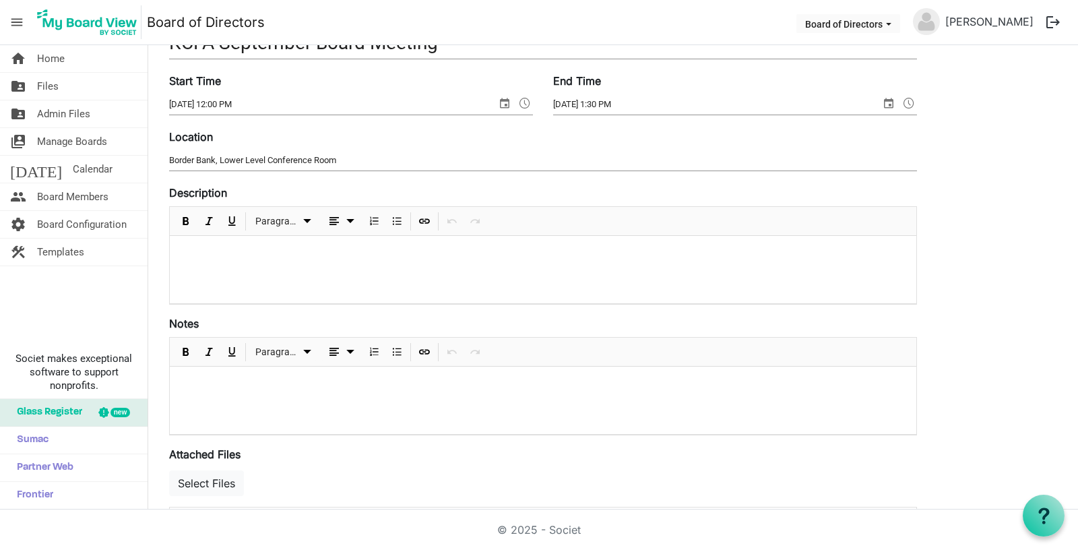
scroll to position [356, 0]
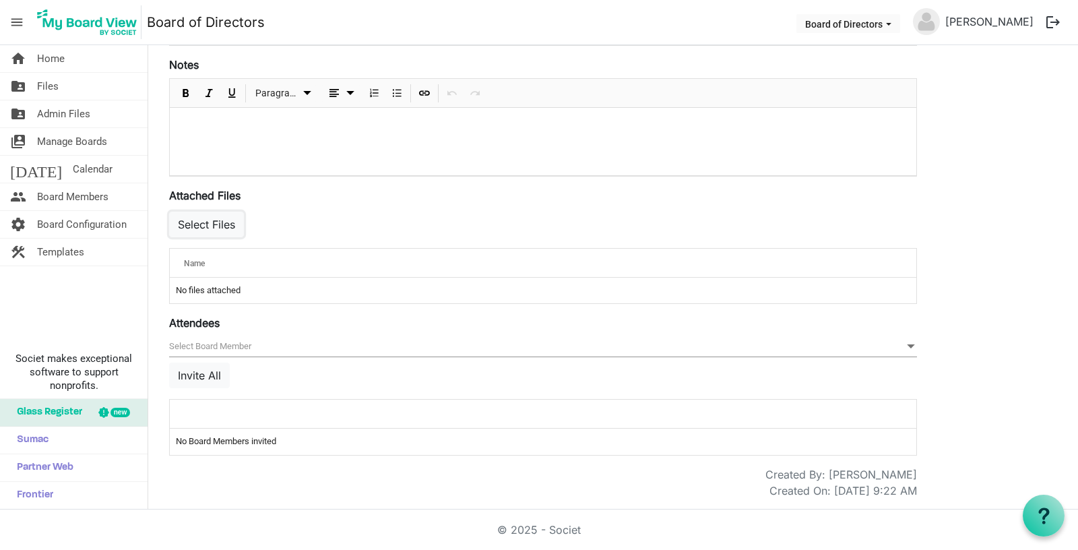
click at [217, 220] on button "Select Files" at bounding box center [206, 224] width 75 height 26
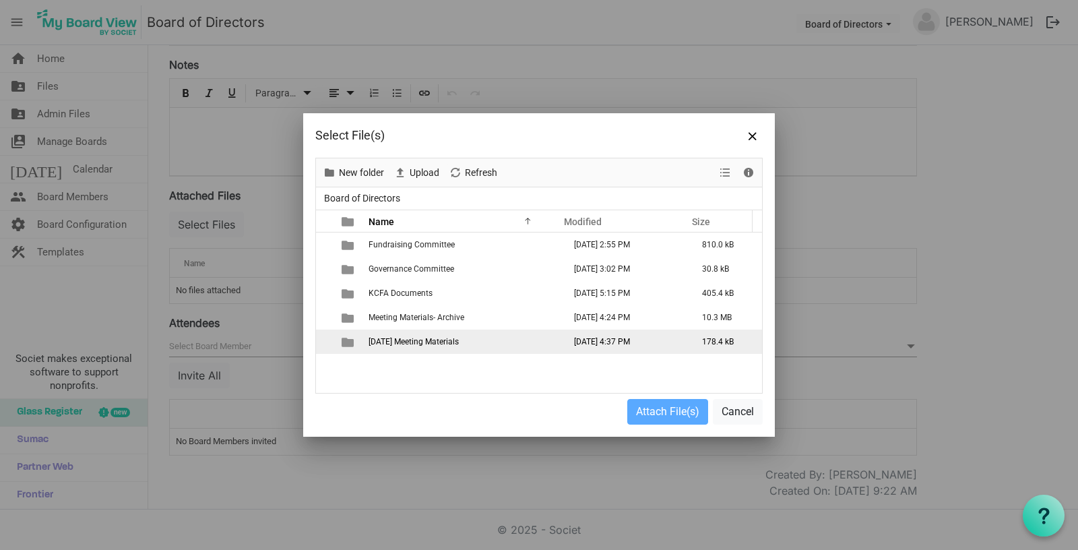
click at [410, 343] on span "September 2025 Meeting Materials" at bounding box center [413, 341] width 90 height 9
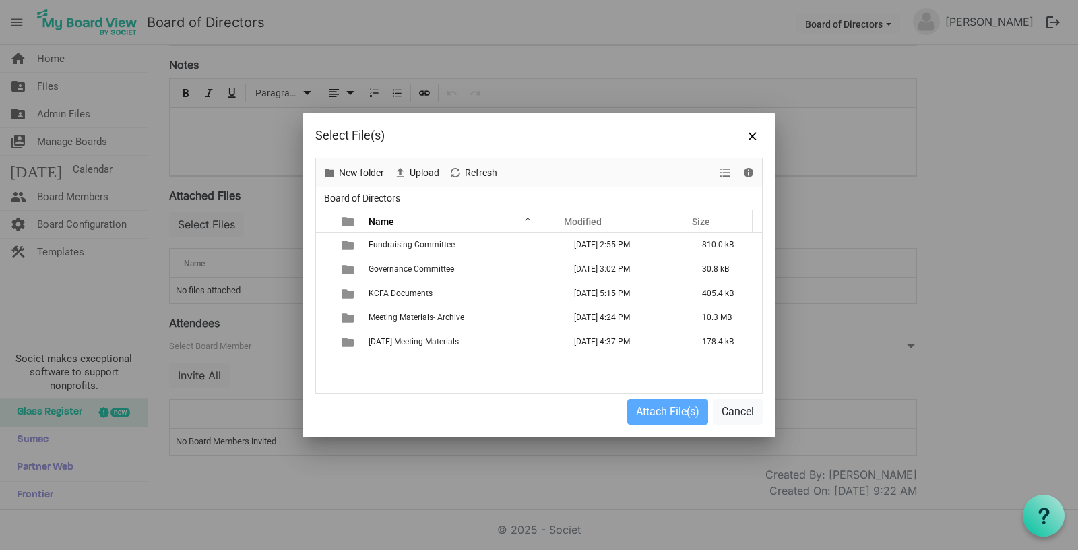
click at [409, 342] on span "September 2025 Meeting Materials" at bounding box center [413, 341] width 90 height 9
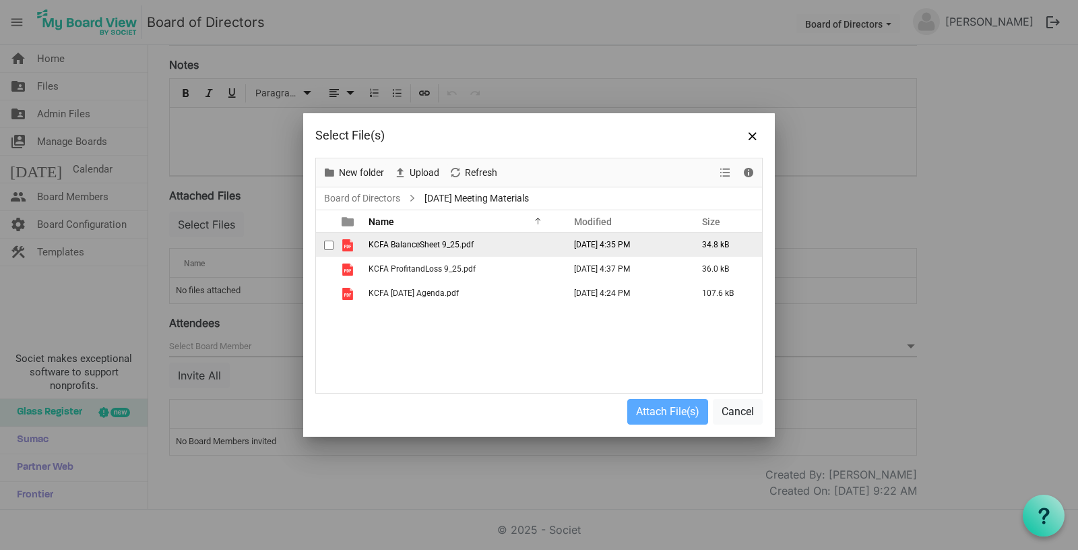
click at [332, 246] on span "checkbox" at bounding box center [328, 244] width 9 height 9
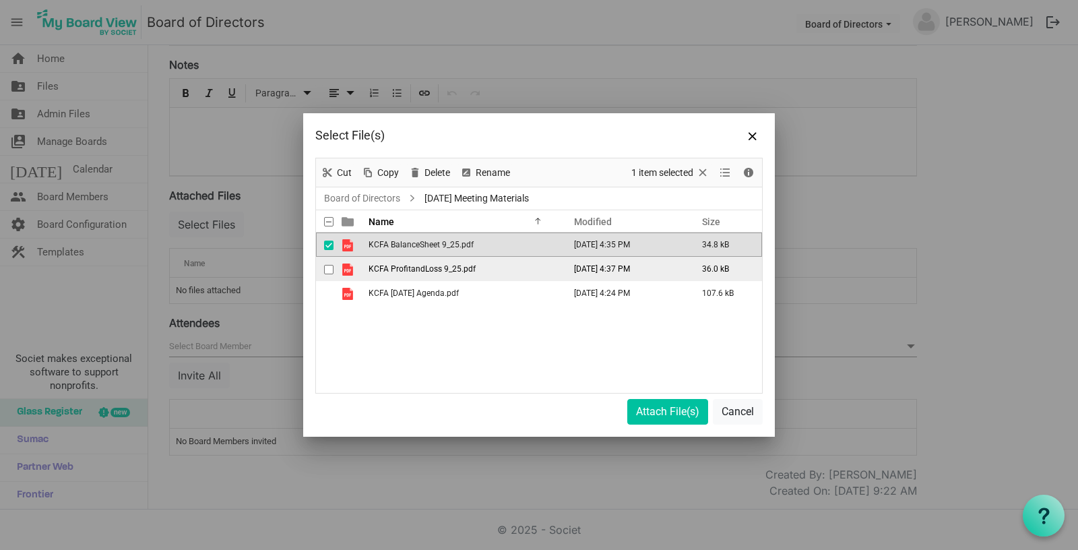
click at [327, 269] on span "checkbox" at bounding box center [328, 269] width 9 height 9
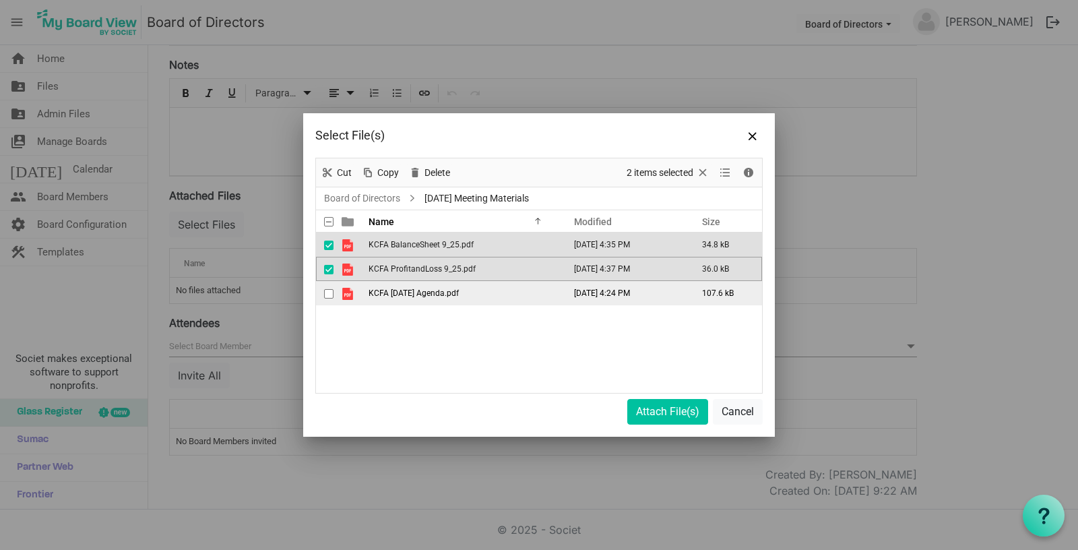
click at [327, 294] on span "checkbox" at bounding box center [328, 293] width 9 height 9
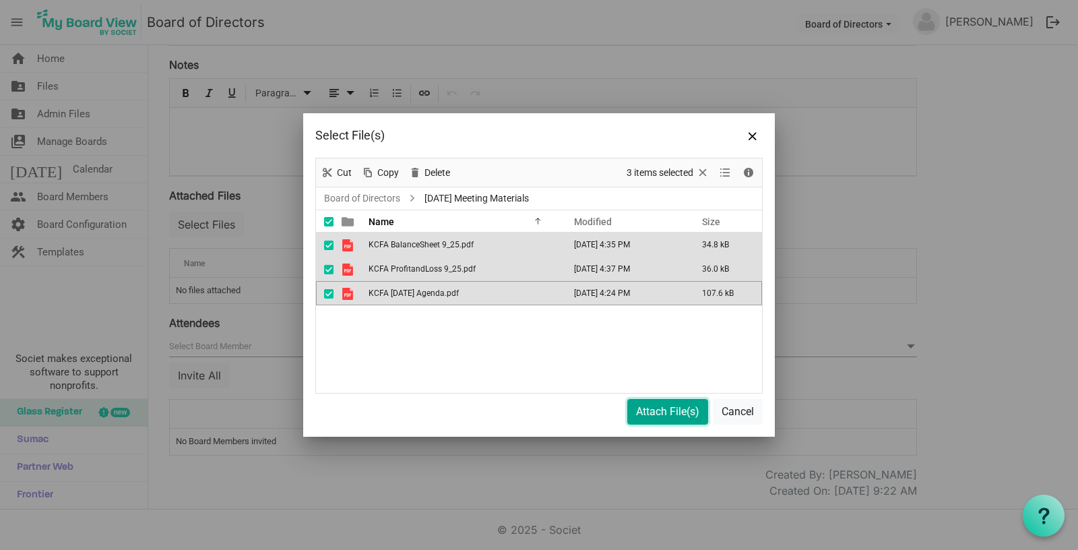
click at [650, 414] on button "Attach File(s)" at bounding box center [667, 412] width 81 height 26
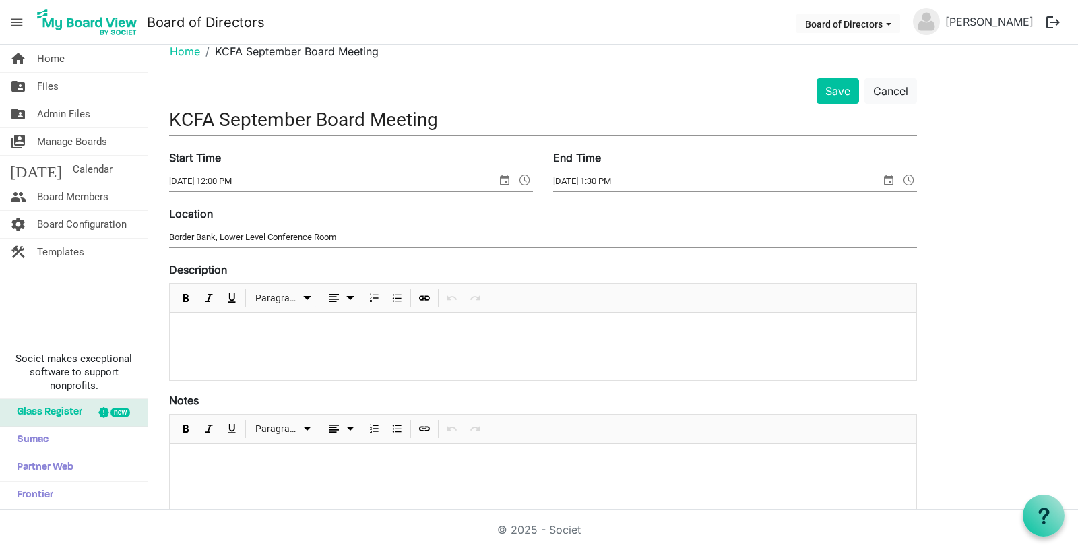
scroll to position [0, 0]
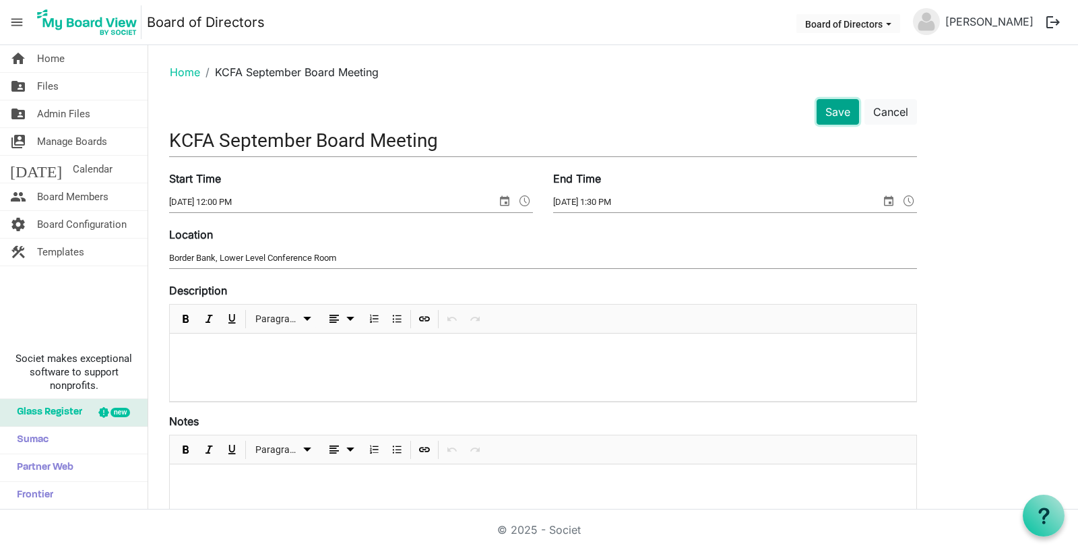
click at [834, 115] on button "Save" at bounding box center [837, 112] width 42 height 26
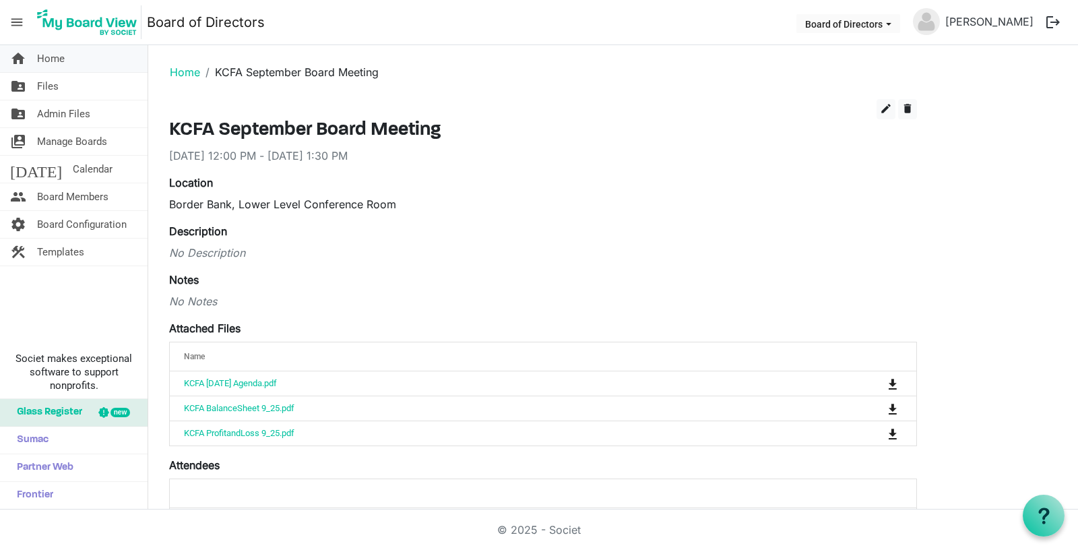
click at [42, 55] on span "Home" at bounding box center [51, 58] width 28 height 27
